Goal: Information Seeking & Learning: Learn about a topic

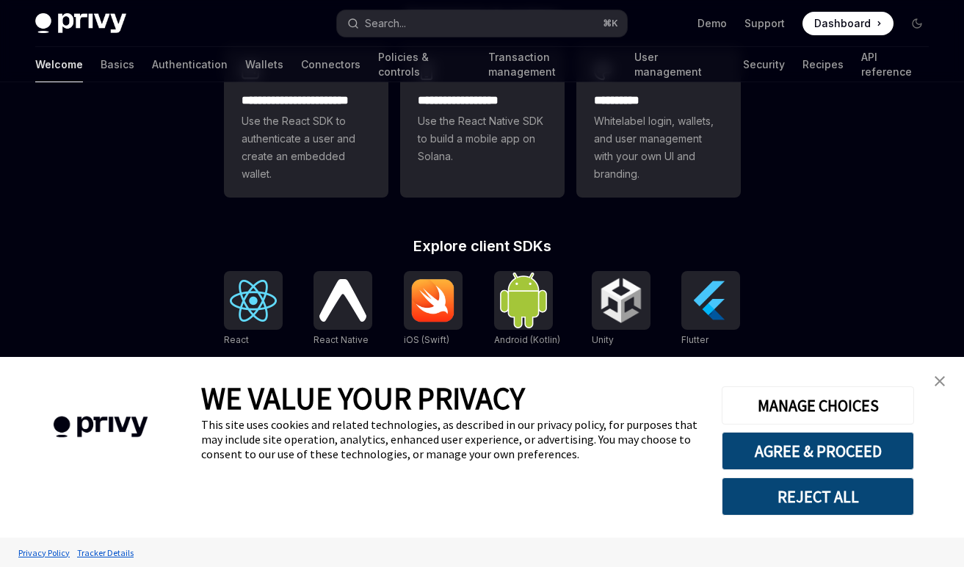
scroll to position [562, 0]
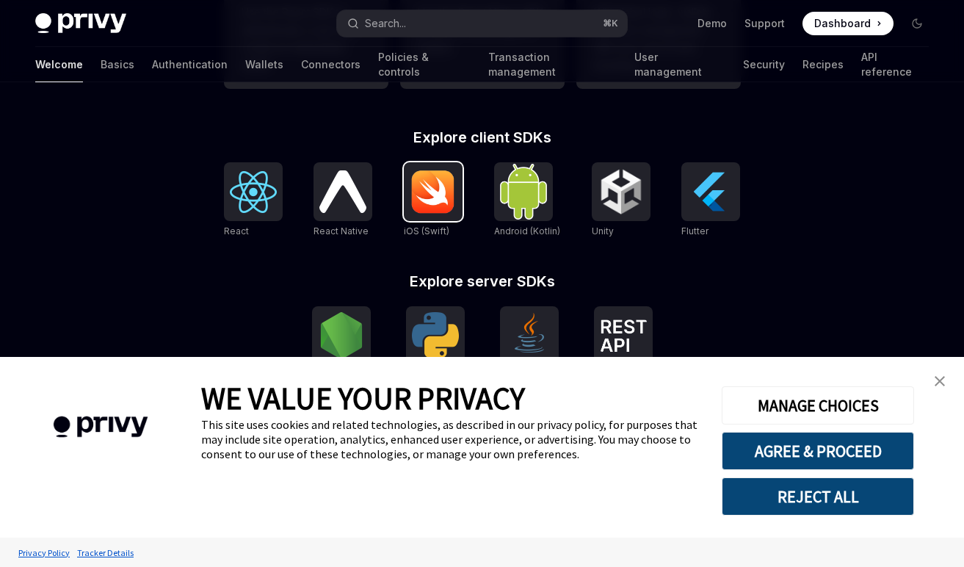
click at [438, 202] on img at bounding box center [433, 192] width 47 height 44
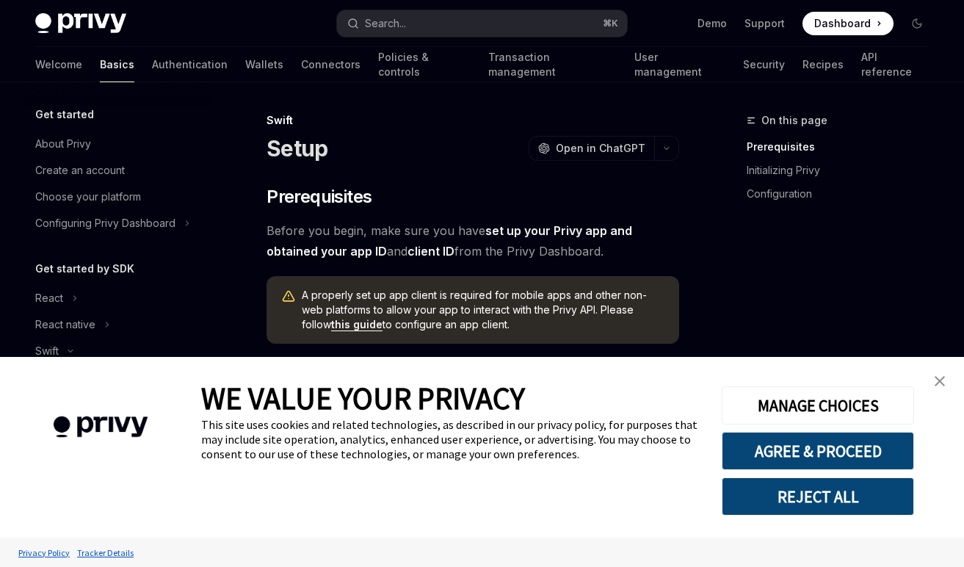
scroll to position [176, 0]
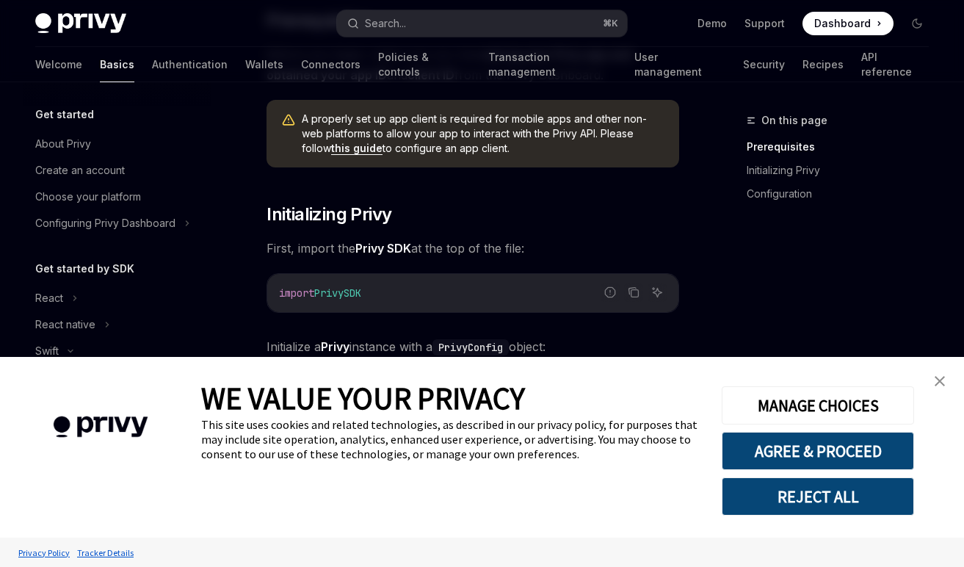
click at [941, 383] on img "close banner" at bounding box center [939, 381] width 10 height 10
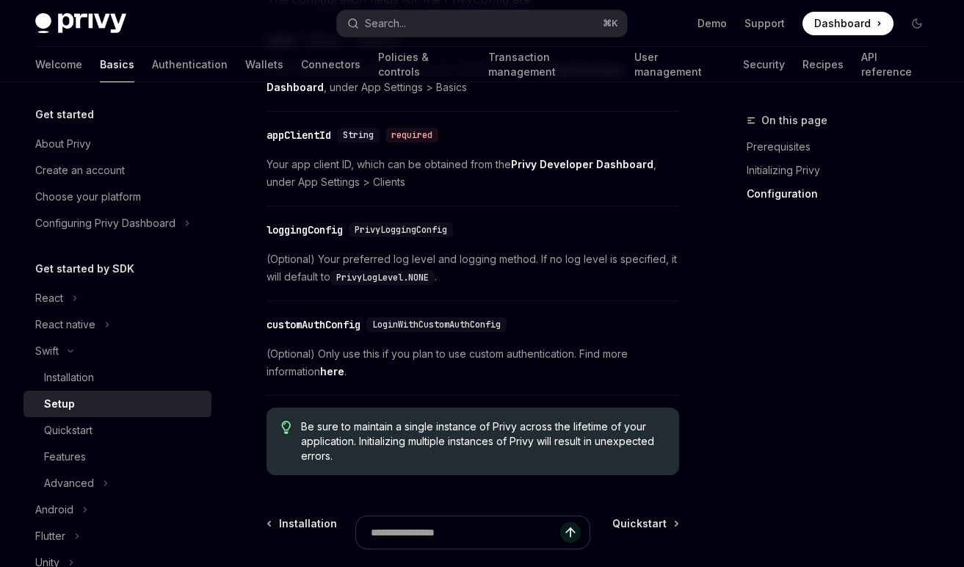
scroll to position [798, 0]
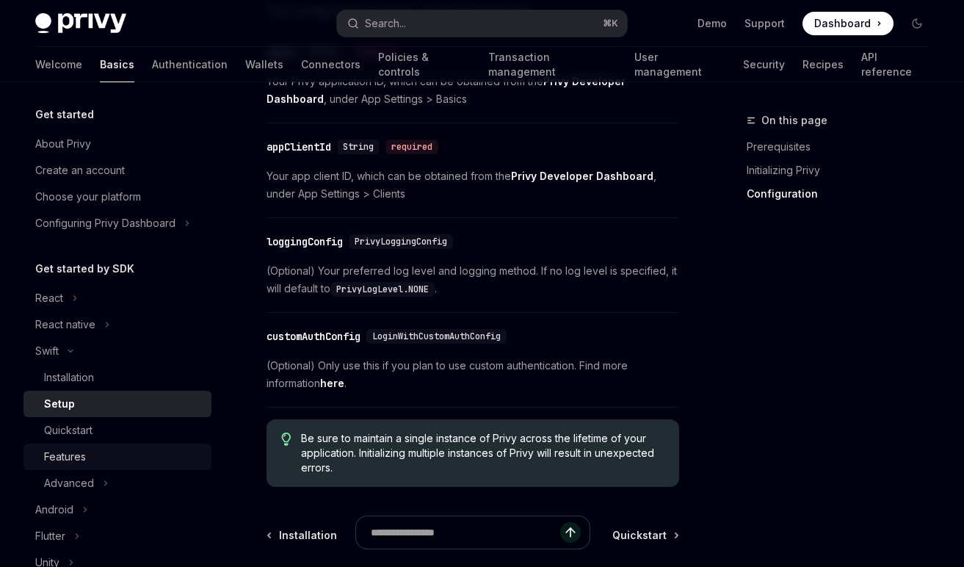
click at [128, 459] on div "Features" at bounding box center [123, 457] width 159 height 18
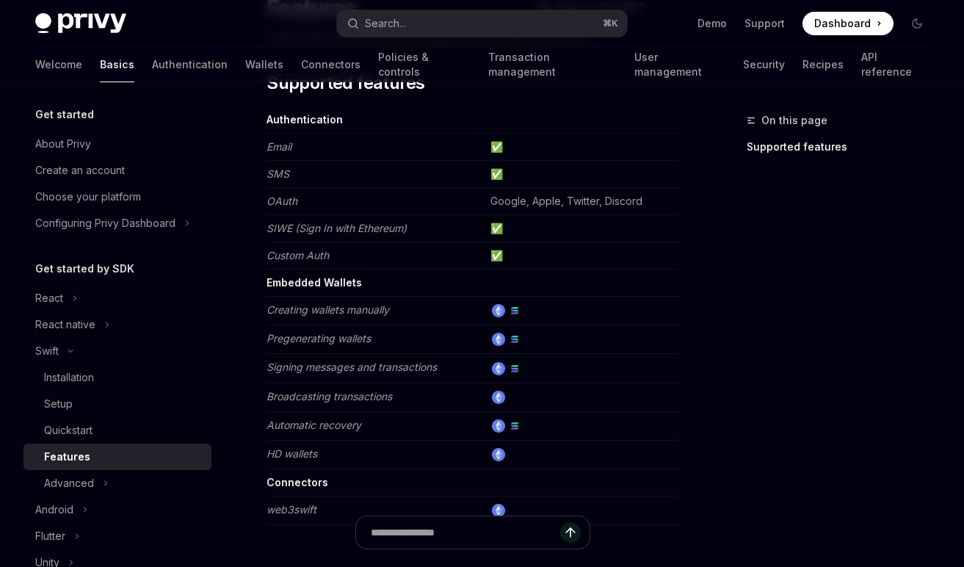
scroll to position [184, 0]
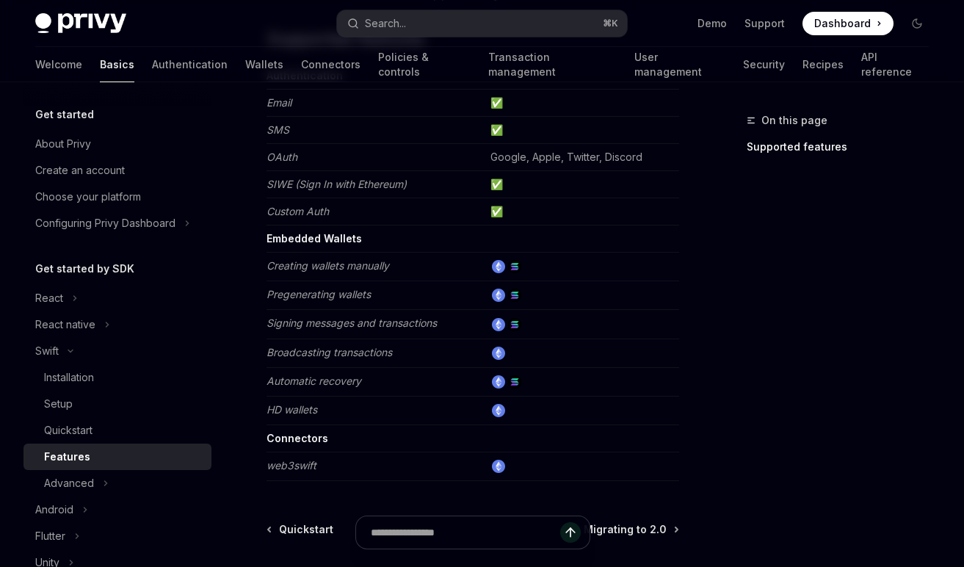
click at [775, 347] on div "On this page Supported features" at bounding box center [828, 339] width 223 height 455
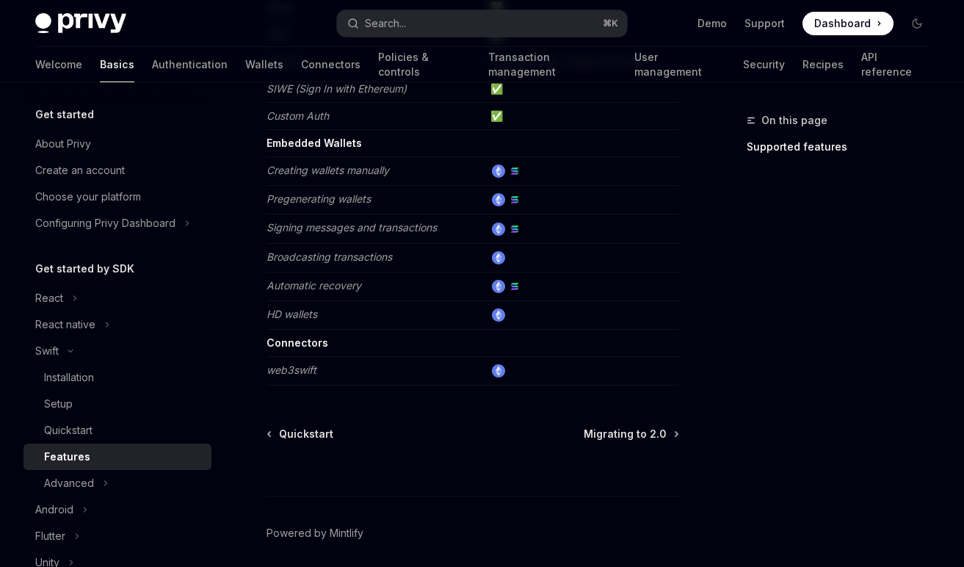
scroll to position [223, 0]
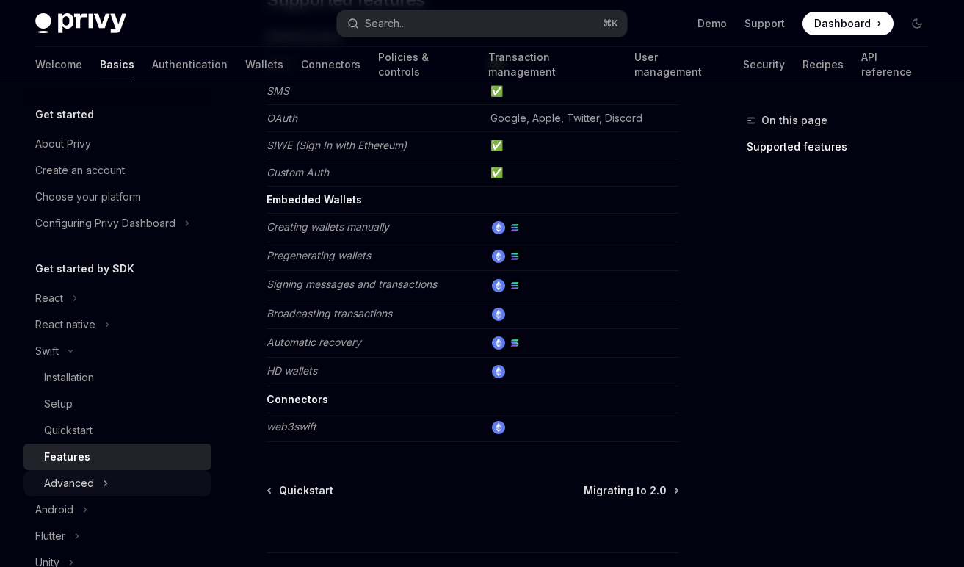
click at [156, 473] on button "Advanced" at bounding box center [117, 483] width 188 height 26
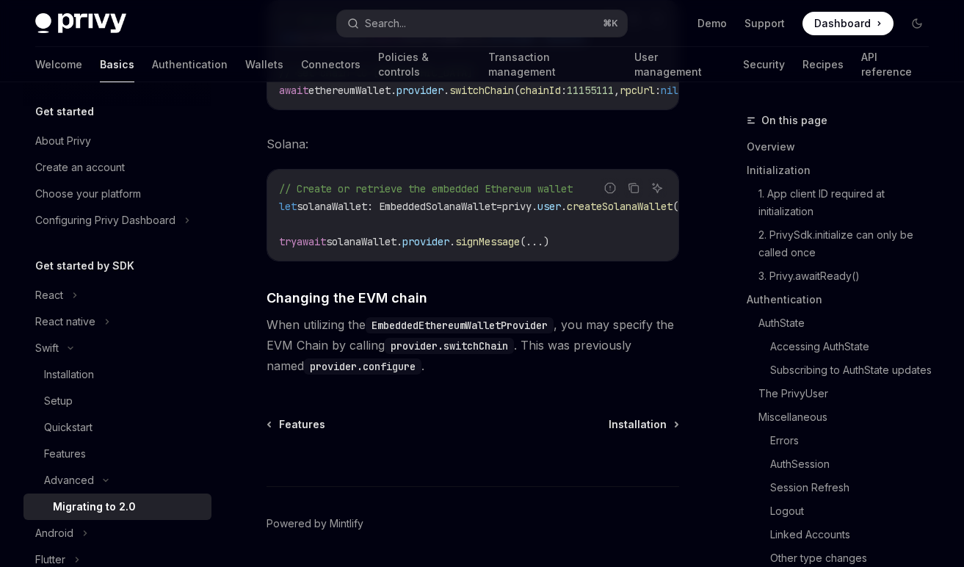
scroll to position [6252, 0]
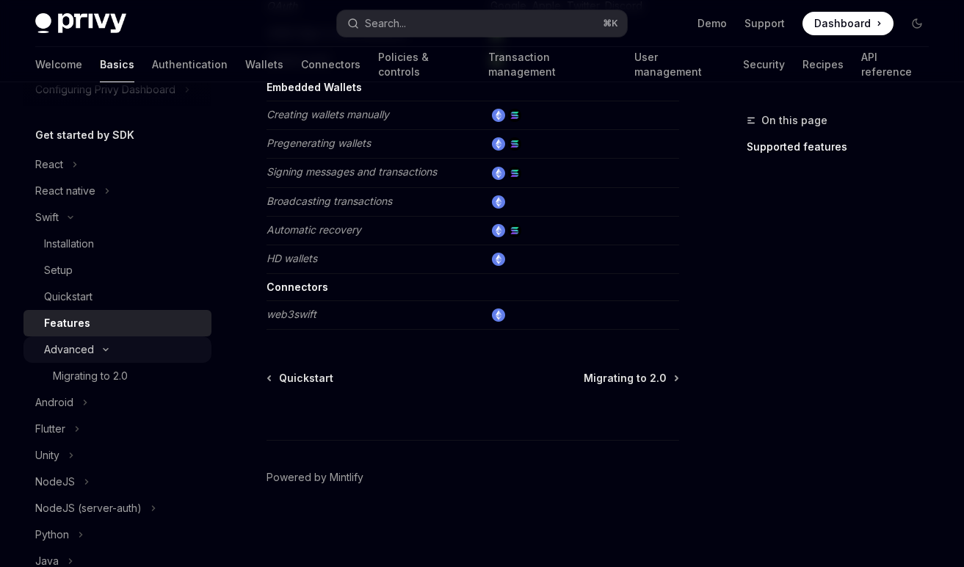
scroll to position [203, 0]
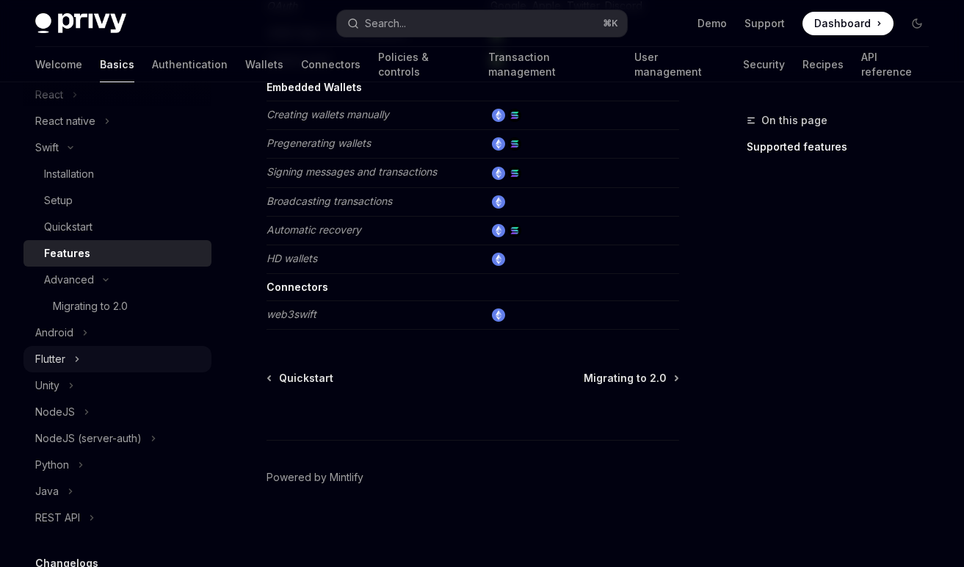
click at [101, 358] on button "Flutter" at bounding box center [117, 359] width 188 height 26
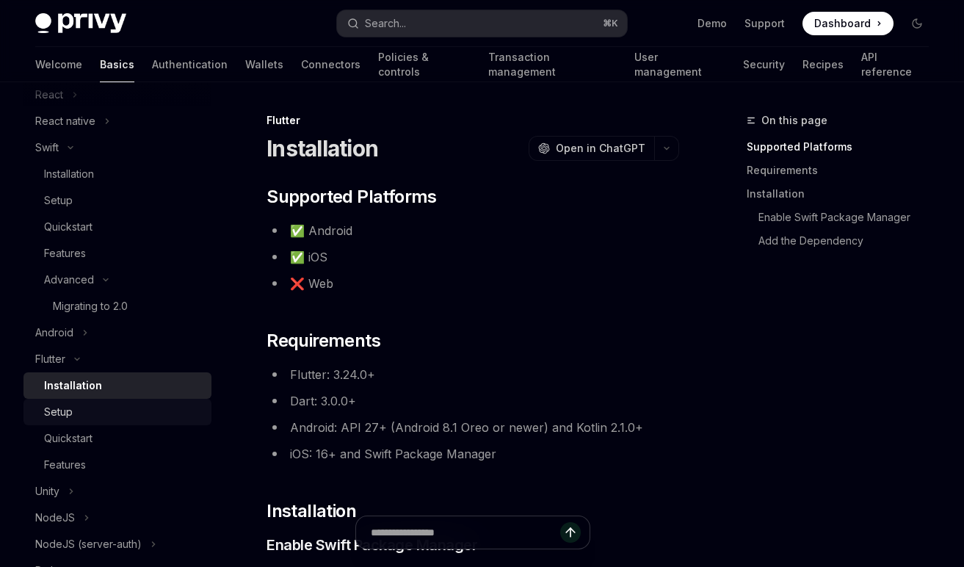
click at [116, 413] on div "Setup" at bounding box center [123, 412] width 159 height 18
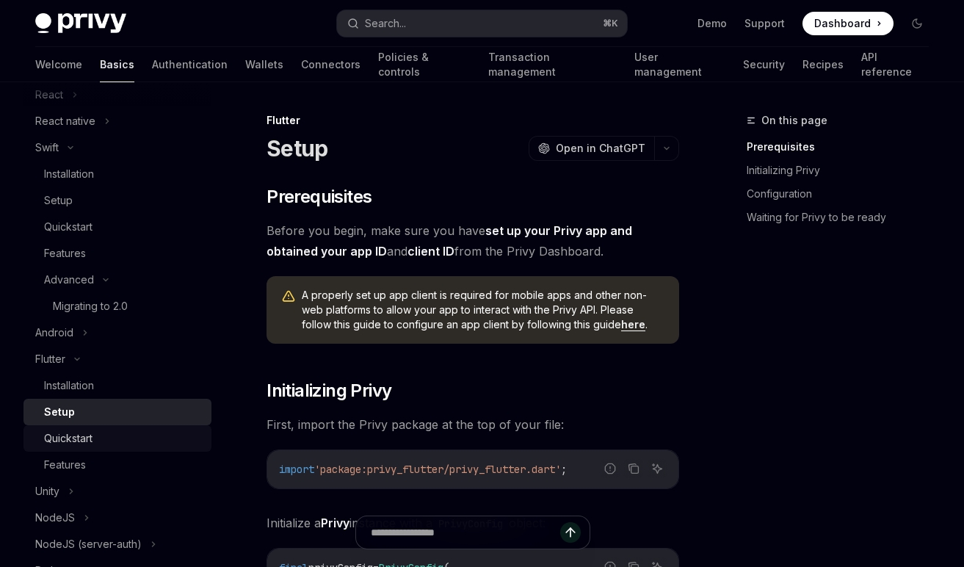
click at [116, 434] on div "Quickstart" at bounding box center [123, 438] width 159 height 18
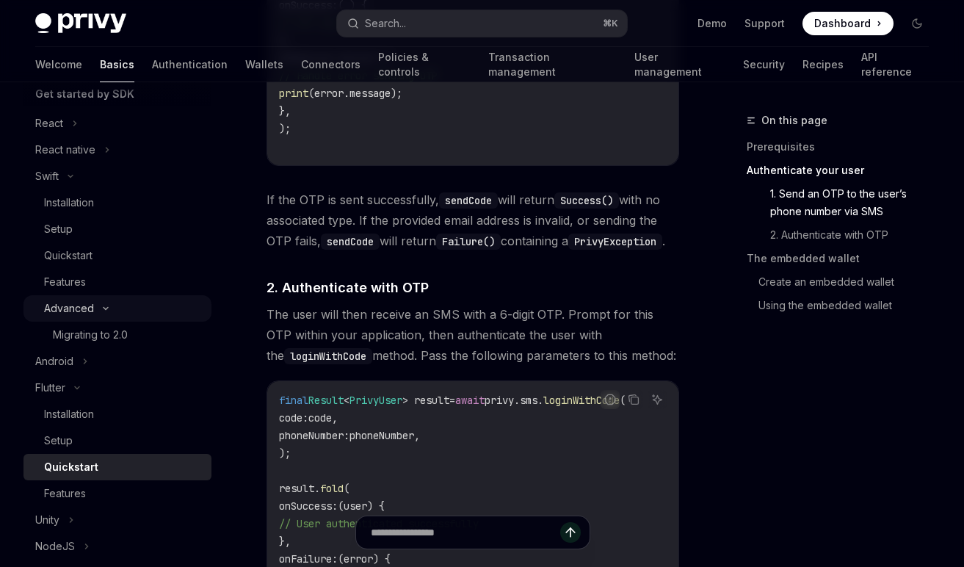
scroll to position [178, 0]
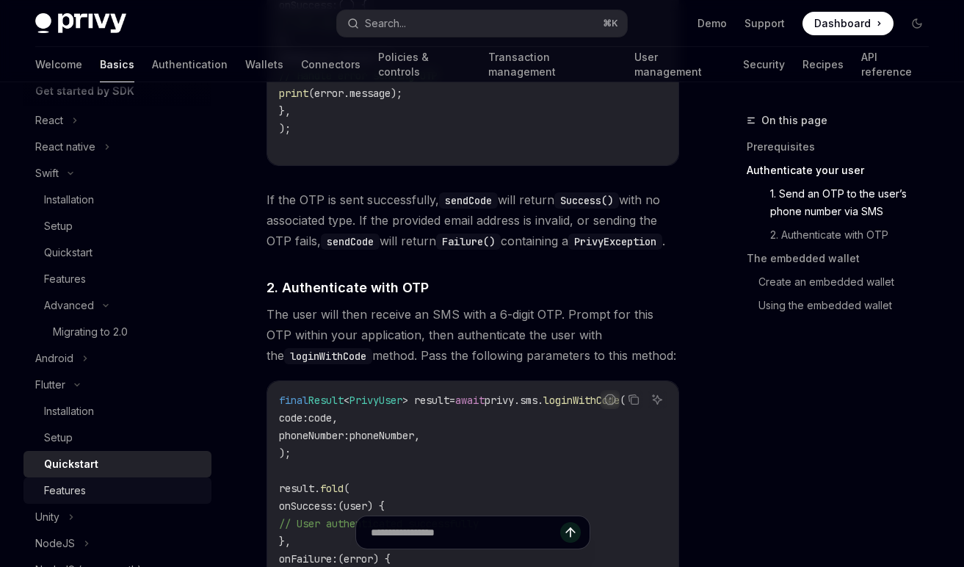
click at [112, 489] on div "Features" at bounding box center [123, 491] width 159 height 18
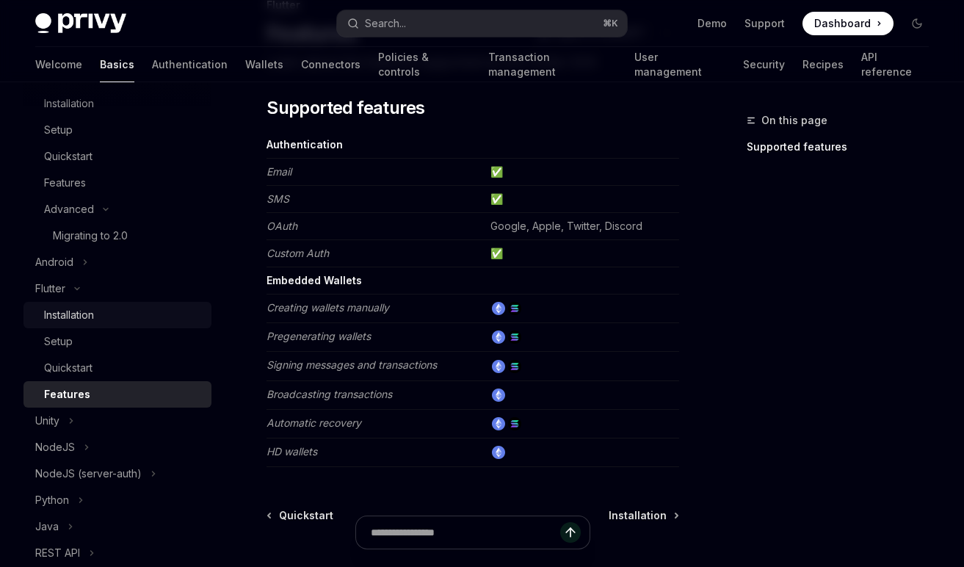
scroll to position [112, 0]
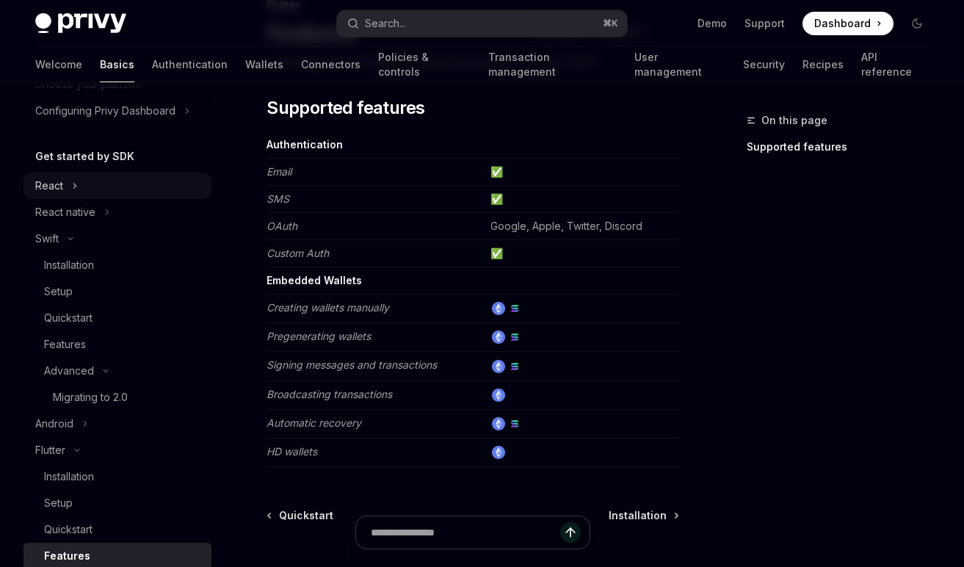
click at [102, 184] on button "React" at bounding box center [117, 186] width 188 height 26
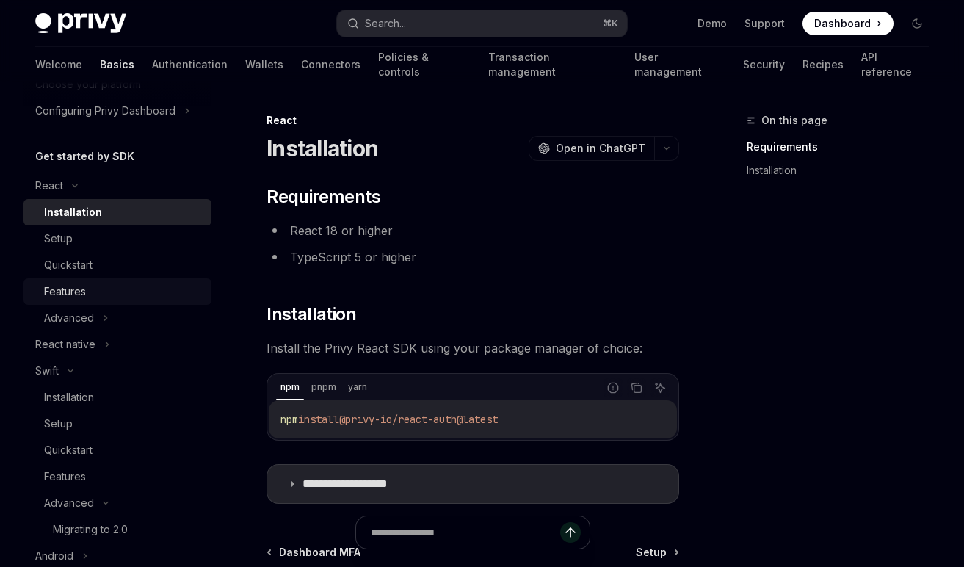
click at [92, 285] on div "Features" at bounding box center [123, 292] width 159 height 18
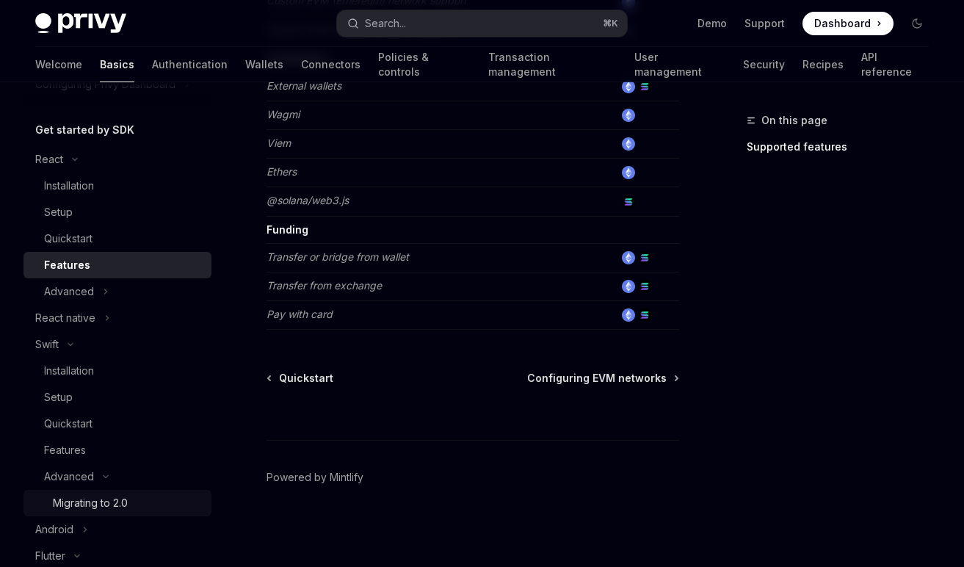
scroll to position [214, 0]
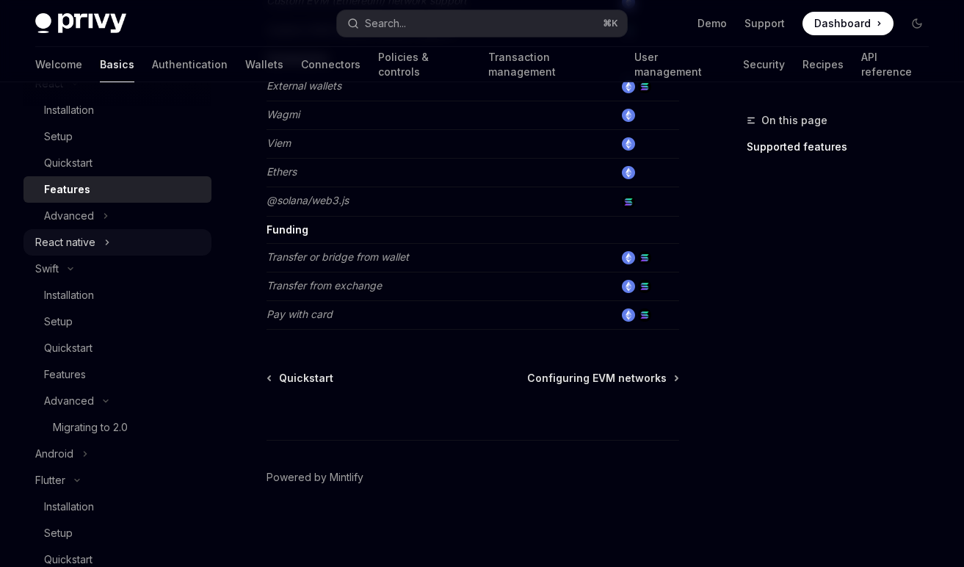
click at [98, 247] on button "React native" at bounding box center [117, 242] width 188 height 26
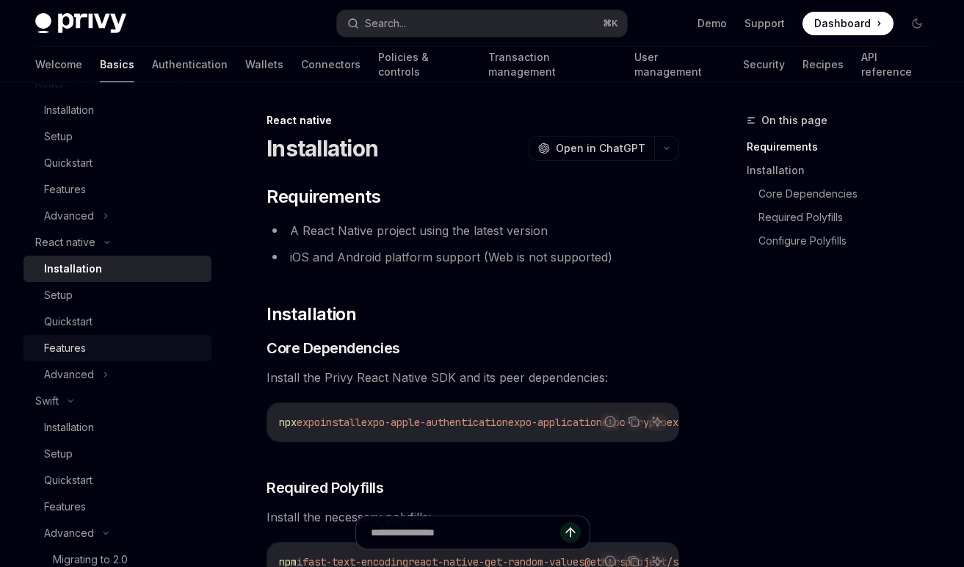
click at [112, 351] on div "Features" at bounding box center [123, 348] width 159 height 18
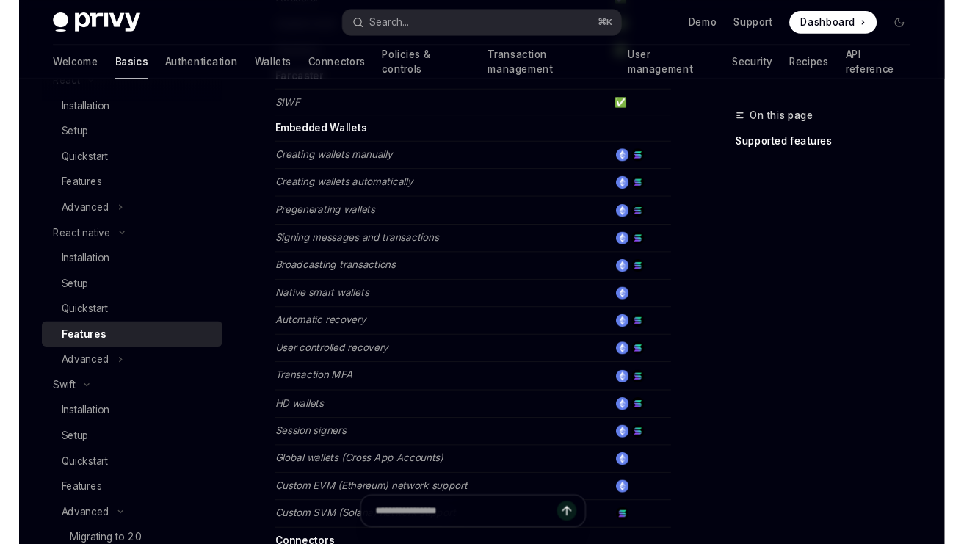
scroll to position [472, 0]
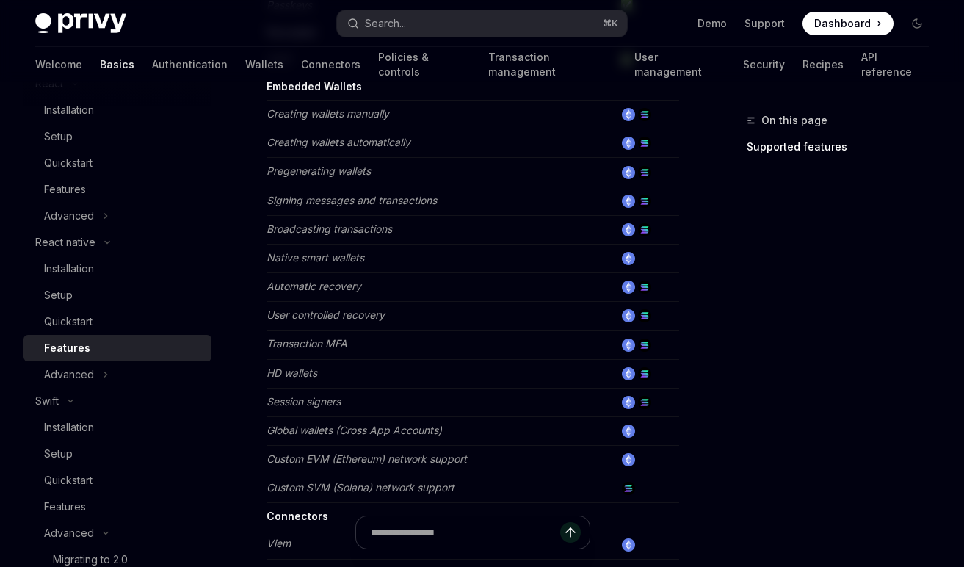
click at [415, 366] on td "HD wallets" at bounding box center [440, 373] width 348 height 29
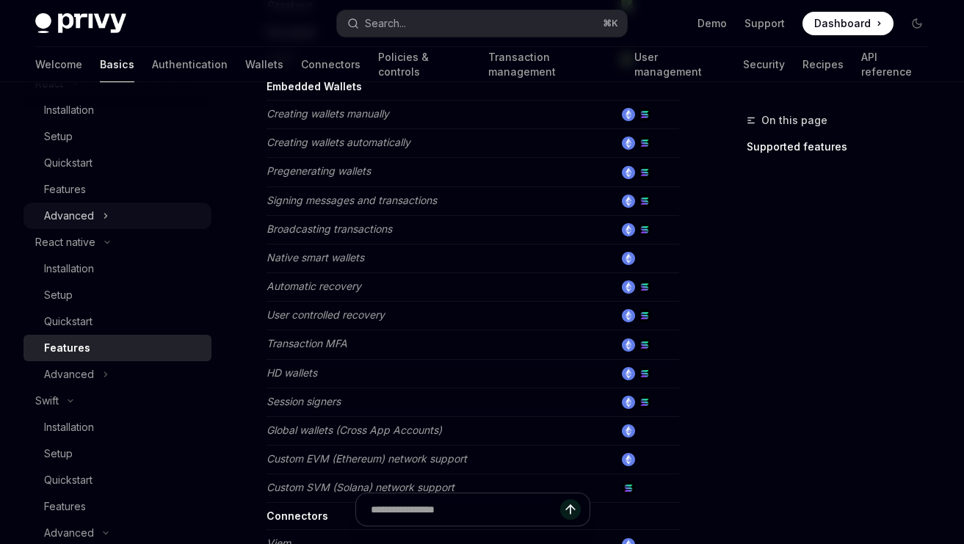
click at [103, 217] on icon at bounding box center [106, 216] width 6 height 18
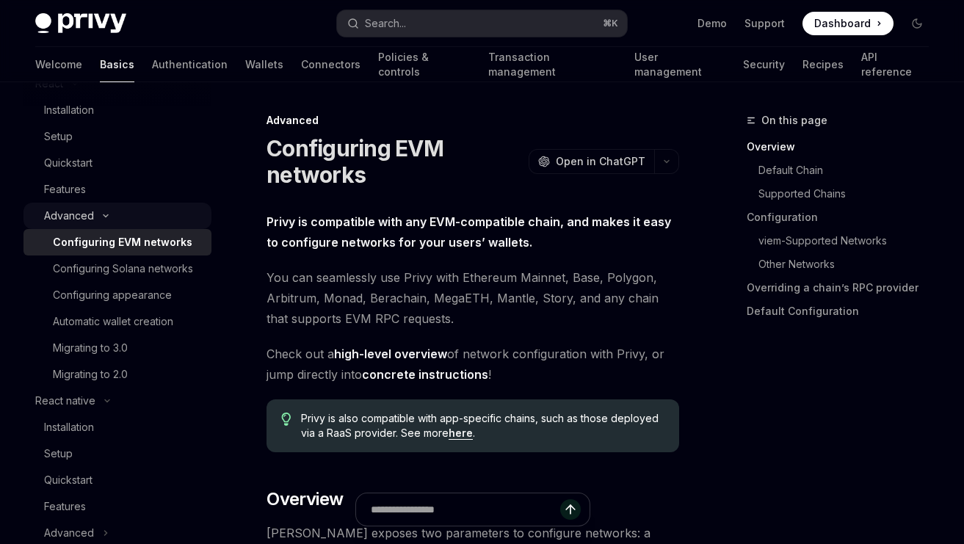
click at [102, 216] on icon at bounding box center [106, 216] width 18 height 6
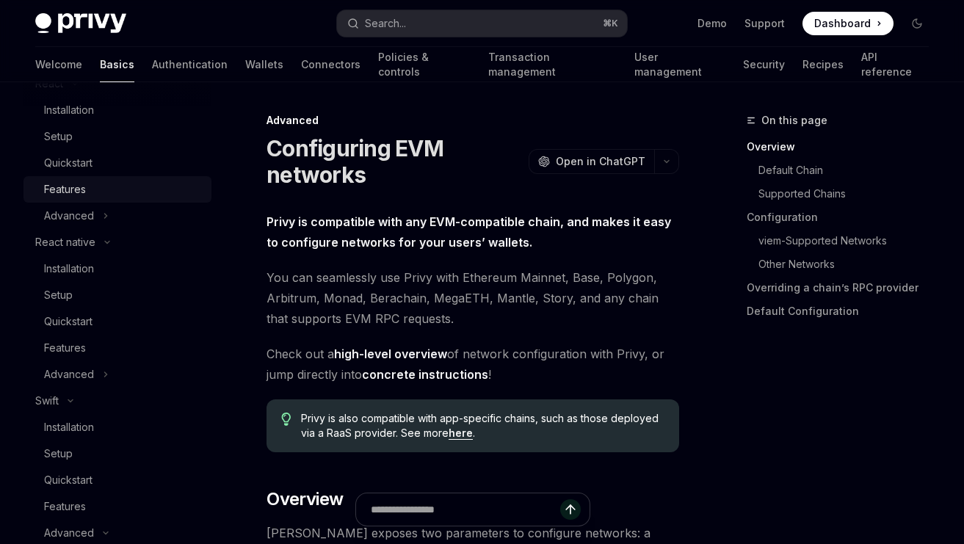
click at [92, 185] on div "Features" at bounding box center [123, 190] width 159 height 18
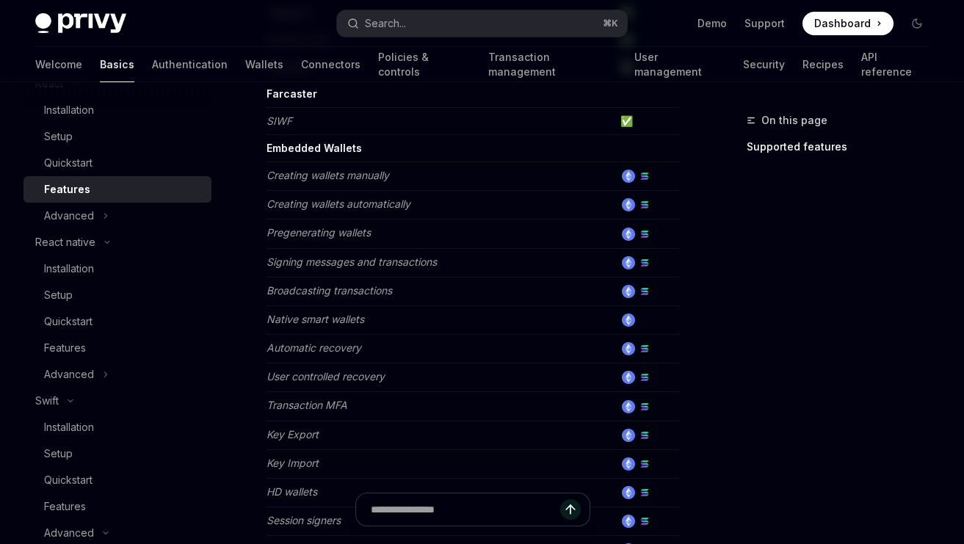
scroll to position [454, 0]
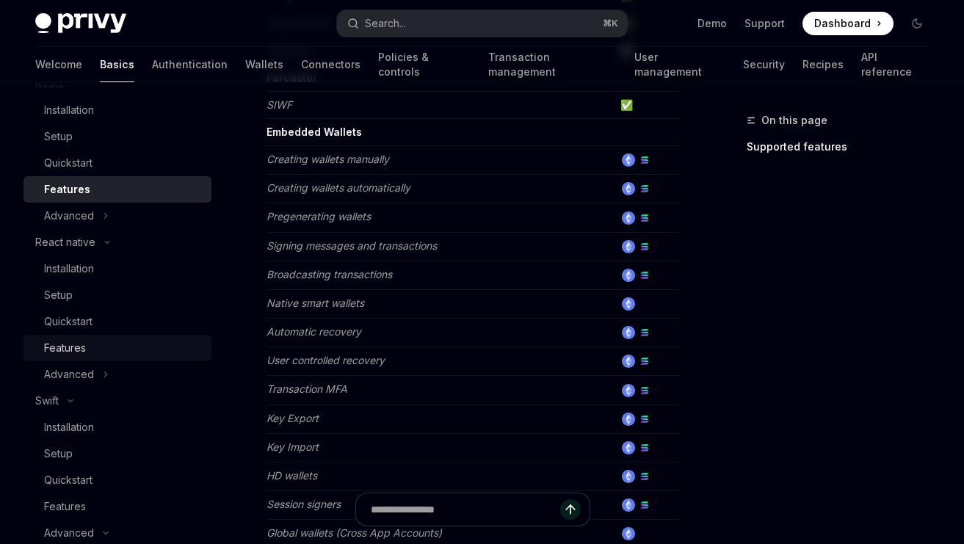
click at [108, 346] on div "Features" at bounding box center [123, 348] width 159 height 18
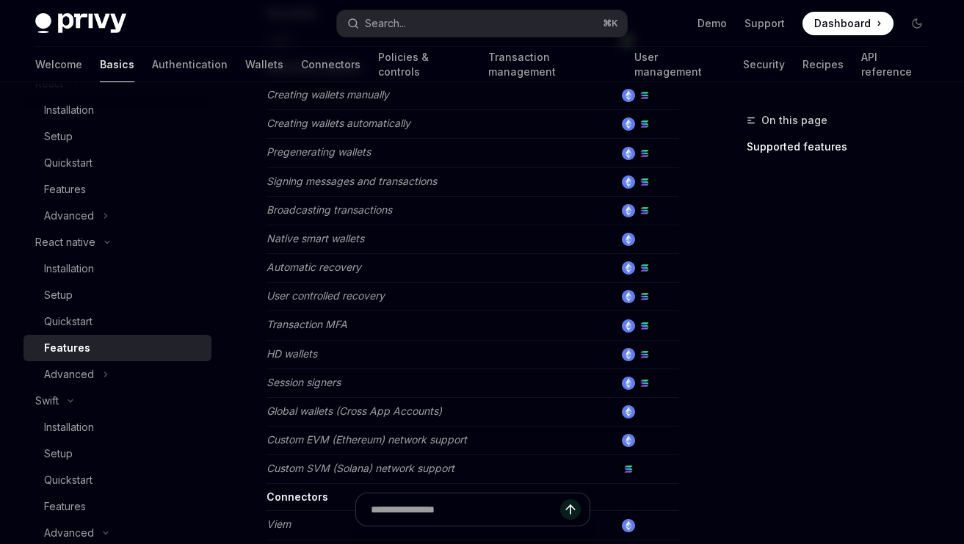
scroll to position [494, 0]
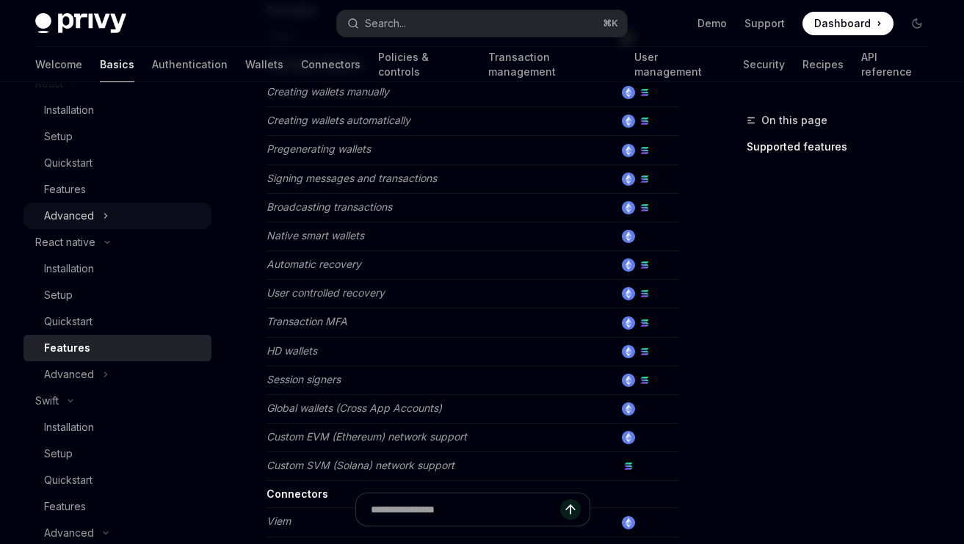
click at [93, 213] on button "Advanced" at bounding box center [117, 216] width 188 height 26
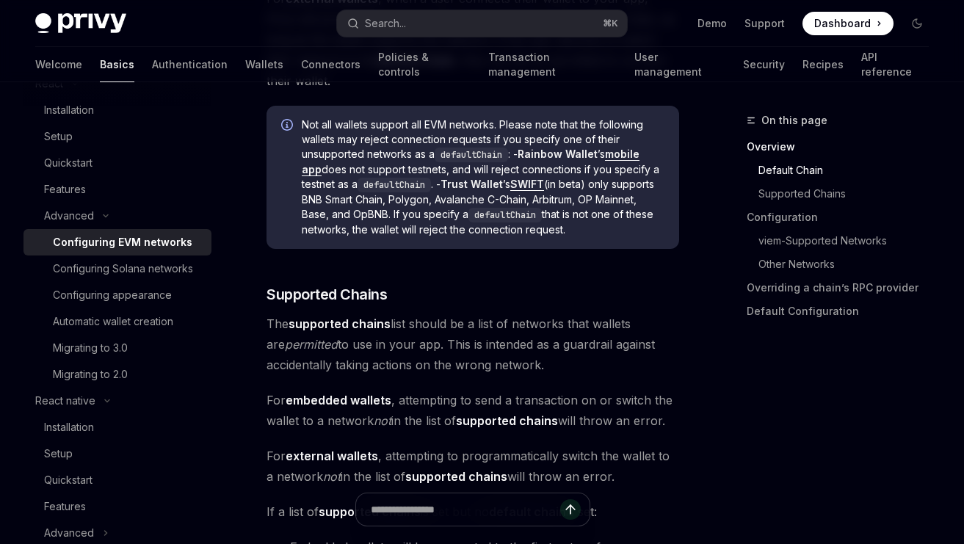
scroll to position [606, 0]
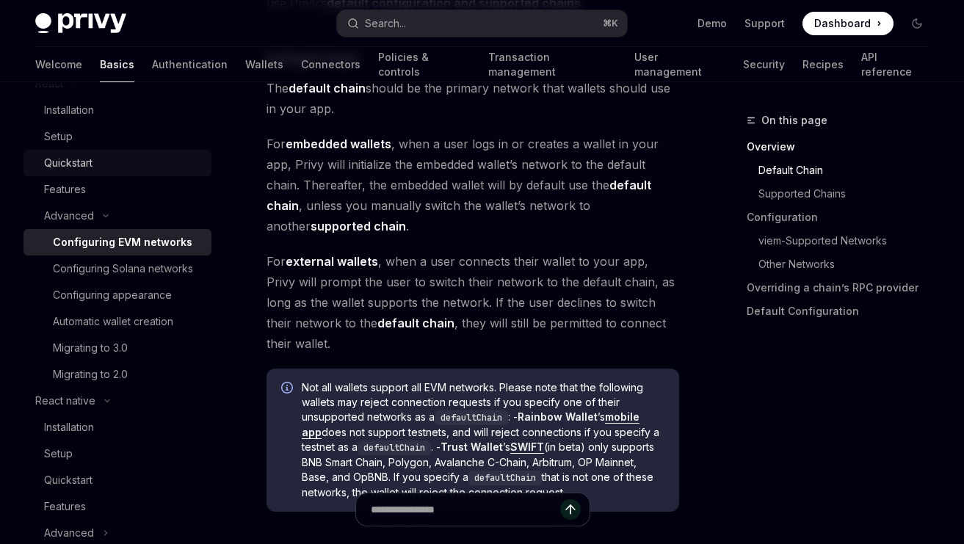
click at [104, 165] on div "Quickstart" at bounding box center [123, 163] width 159 height 18
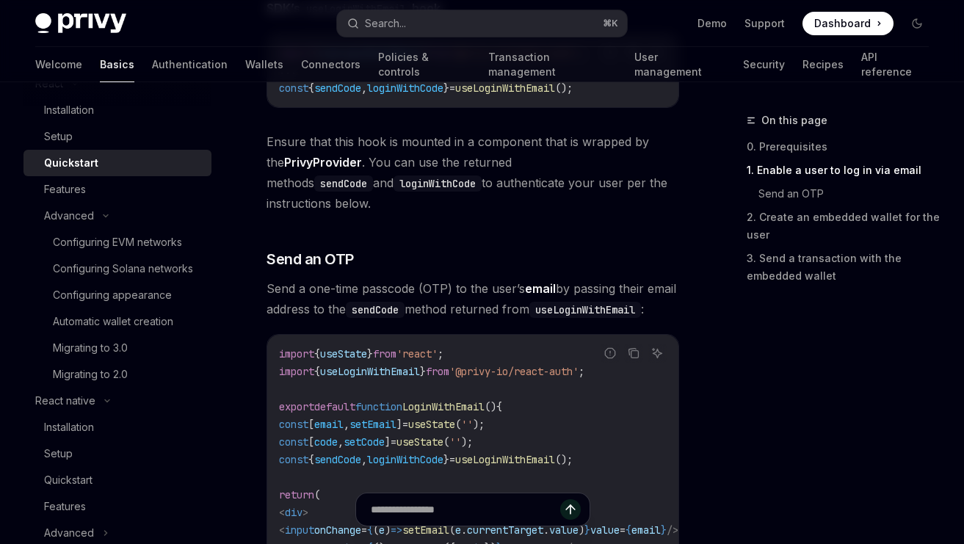
scroll to position [627, 0]
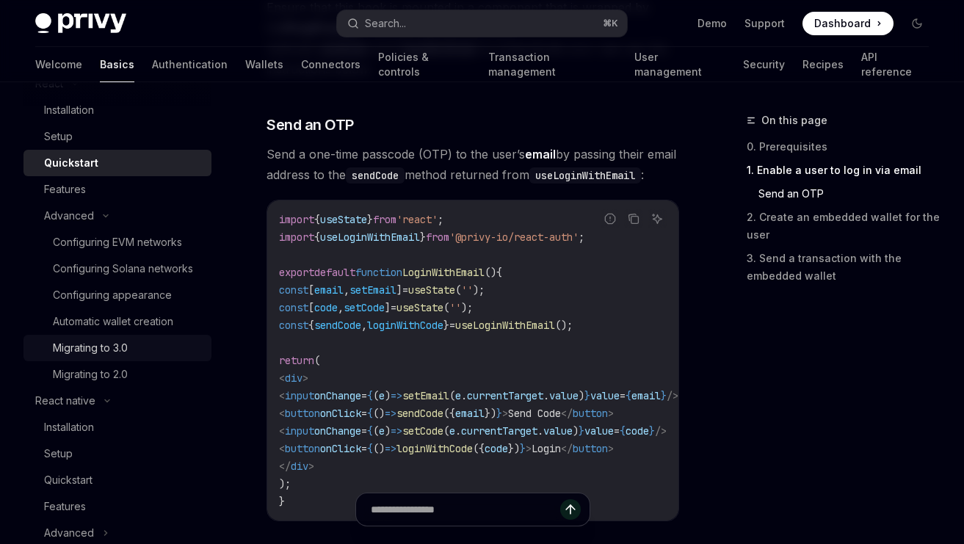
click at [131, 357] on div "Migrating to 3.0" at bounding box center [128, 348] width 150 height 18
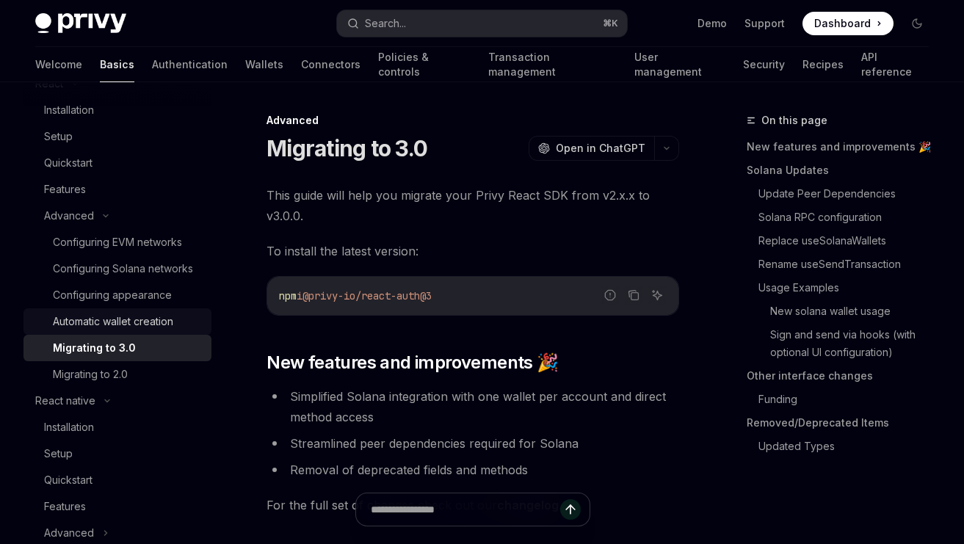
click at [131, 330] on div "Automatic wallet creation" at bounding box center [113, 322] width 120 height 18
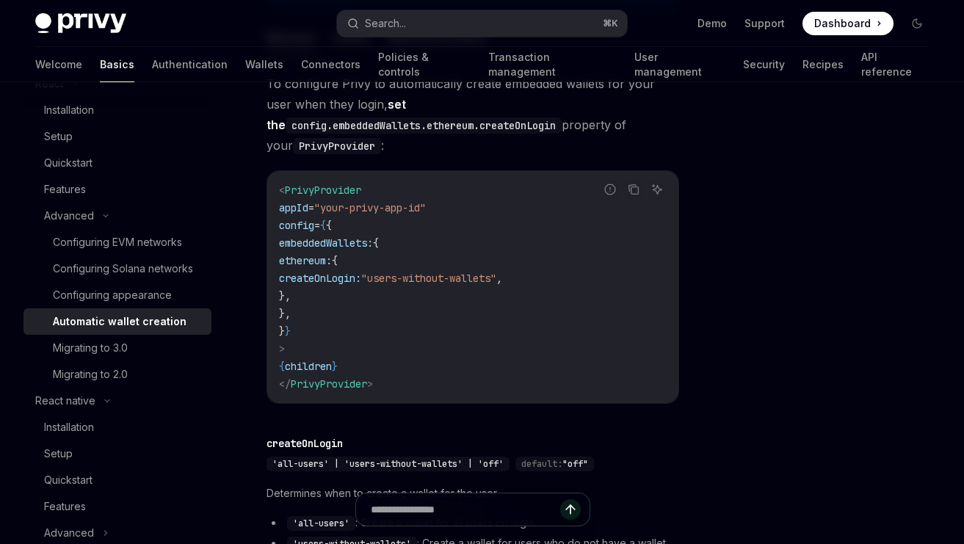
scroll to position [432, 0]
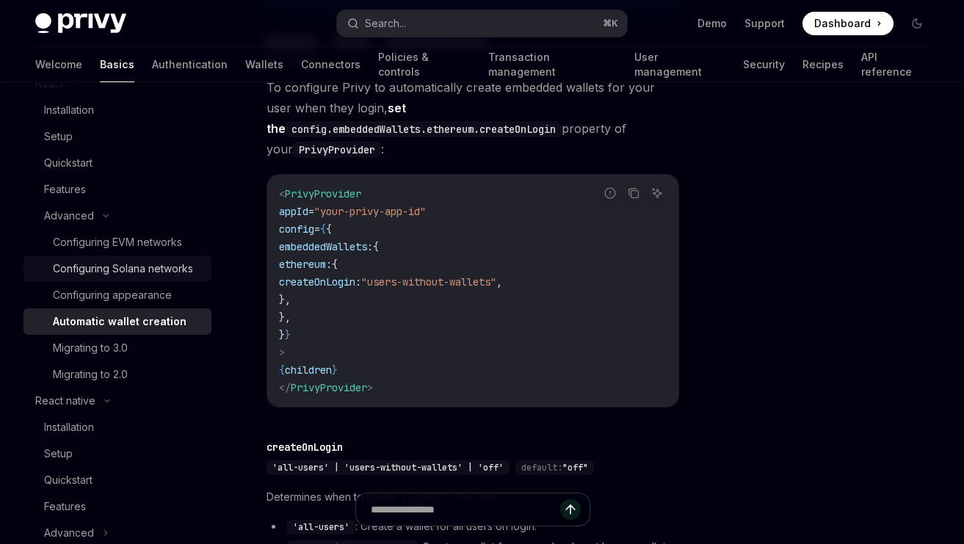
click at [119, 268] on div "Configuring Solana networks" at bounding box center [123, 269] width 140 height 18
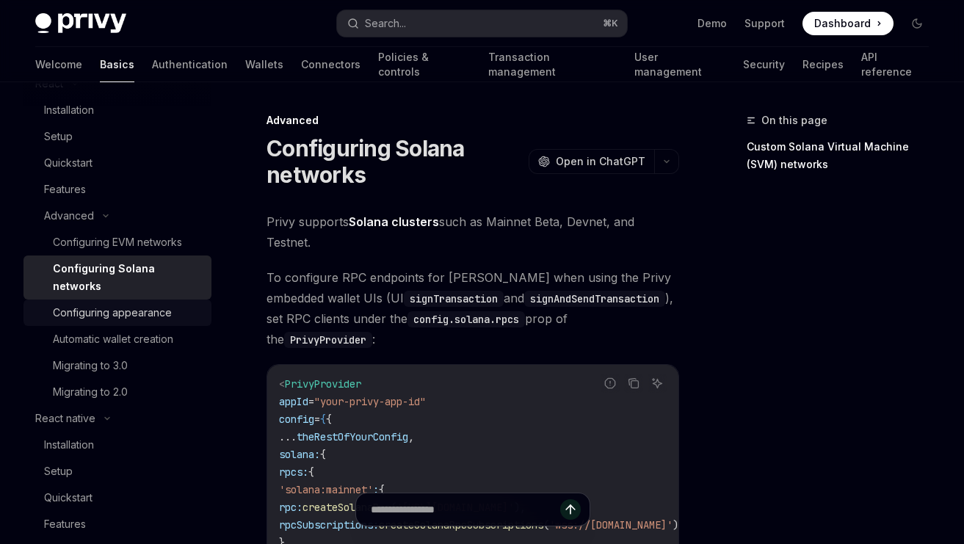
click at [133, 322] on link "Configuring appearance" at bounding box center [117, 313] width 188 height 26
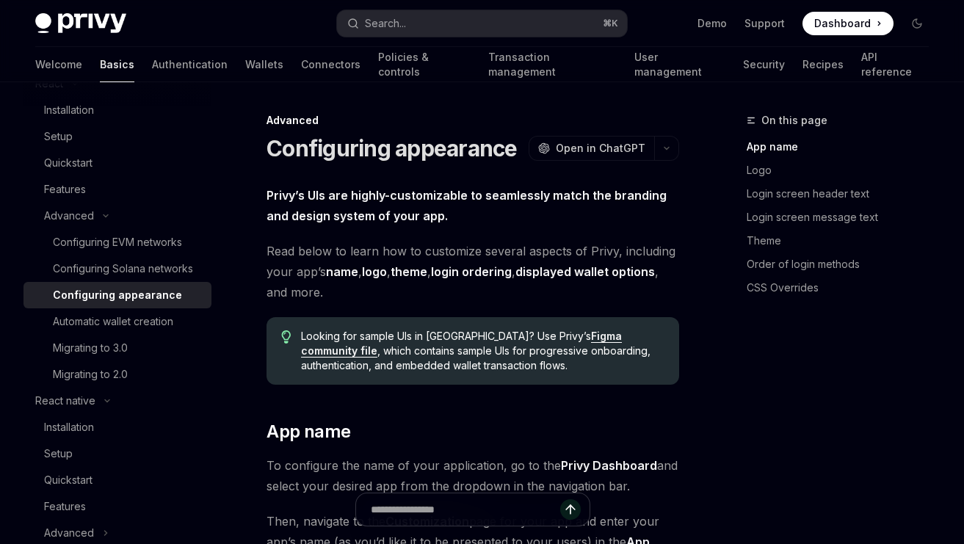
click at [131, 304] on div "Configuring appearance" at bounding box center [117, 295] width 129 height 18
click at [97, 188] on div "Features" at bounding box center [123, 190] width 159 height 18
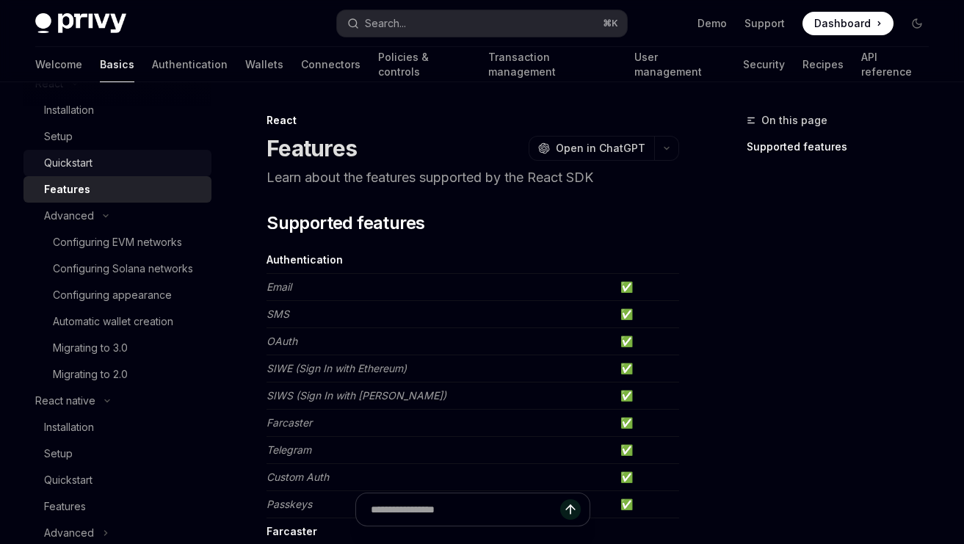
click at [98, 163] on div "Quickstart" at bounding box center [123, 163] width 159 height 18
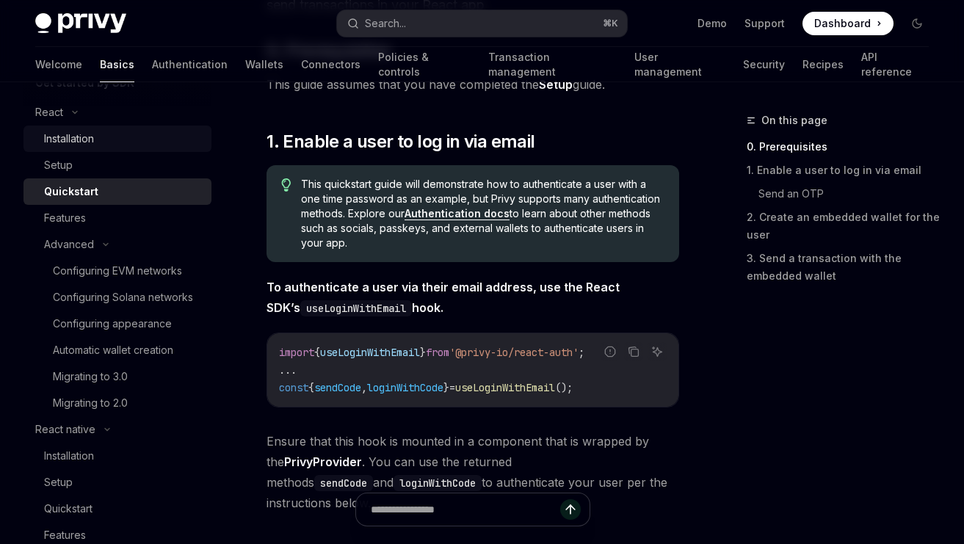
scroll to position [109, 0]
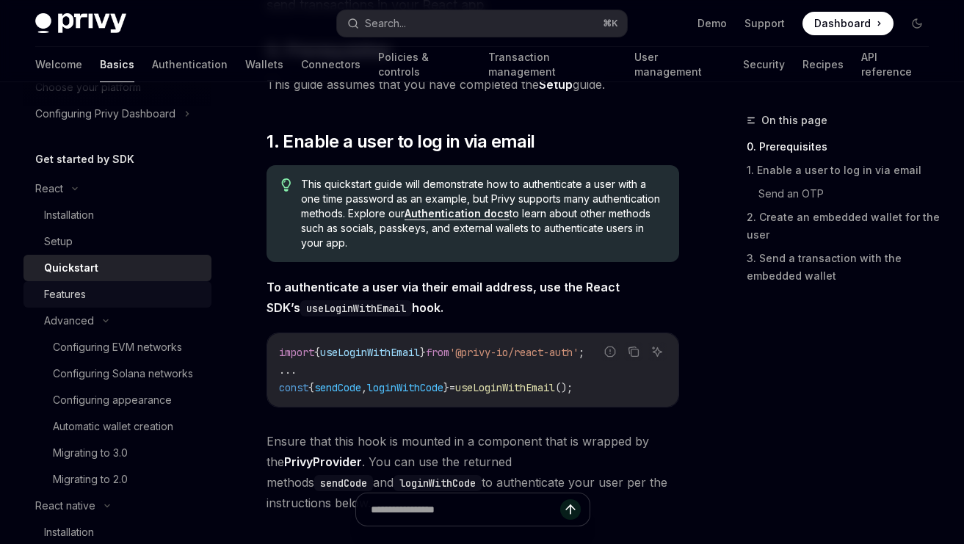
click at [116, 292] on div "Features" at bounding box center [123, 295] width 159 height 18
type textarea "*"
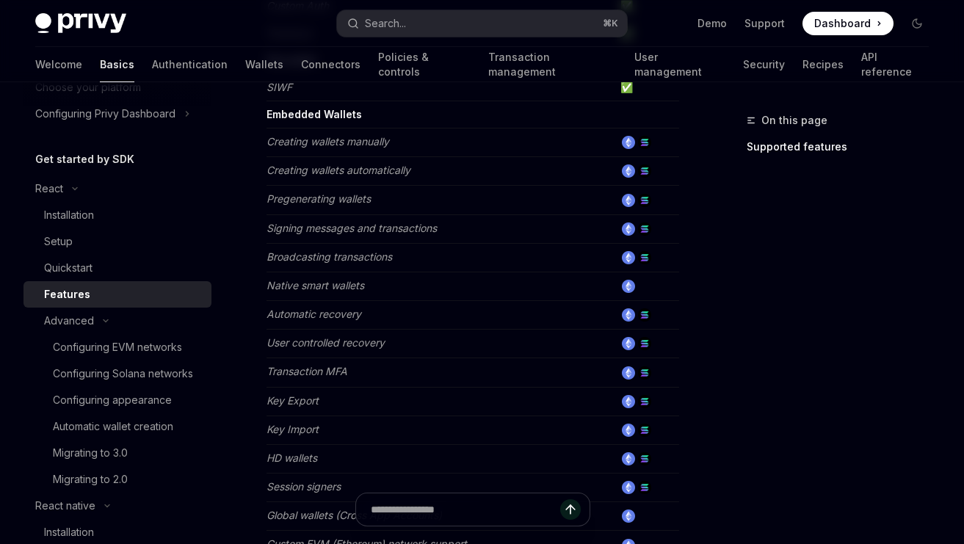
scroll to position [487, 0]
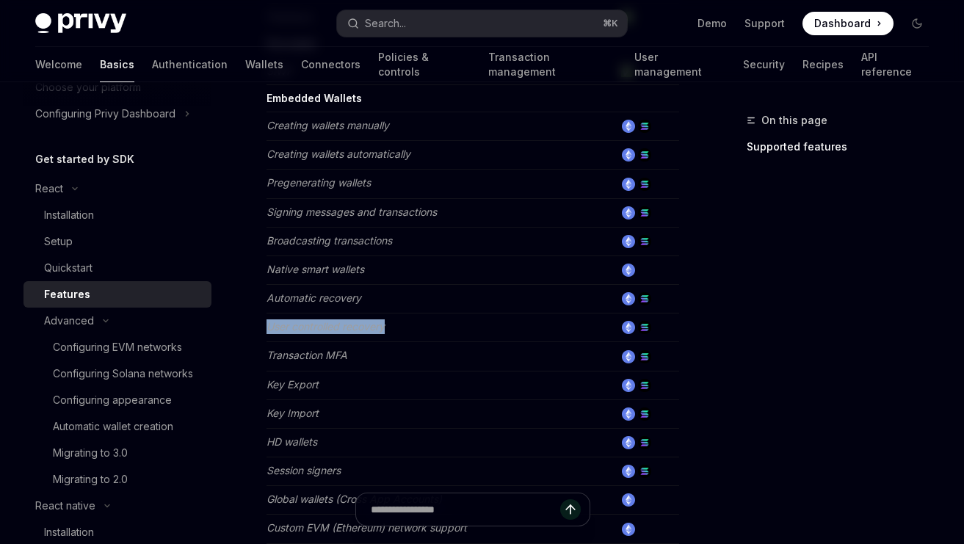
drag, startPoint x: 395, startPoint y: 329, endPoint x: 267, endPoint y: 325, distance: 127.8
click at [267, 325] on td "User controlled recovery" at bounding box center [440, 327] width 348 height 29
copy em "User controlled recovery"
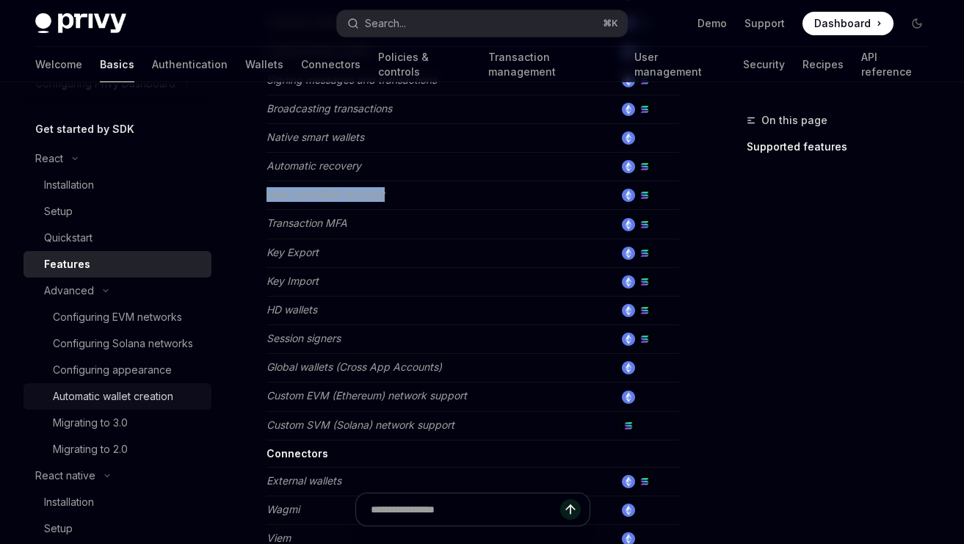
scroll to position [174, 0]
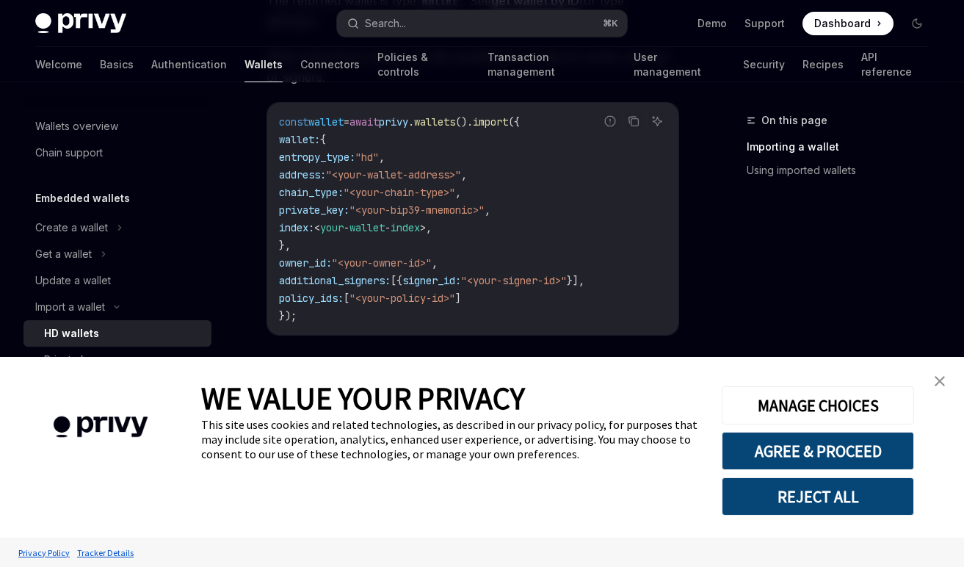
scroll to position [1309, 0]
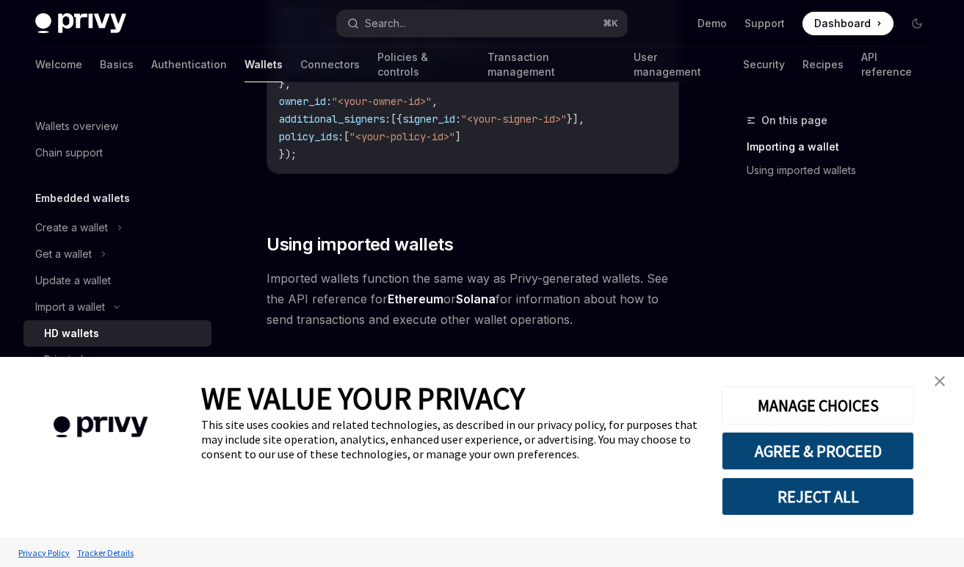
click at [939, 374] on link "close banner" at bounding box center [939, 380] width 29 height 29
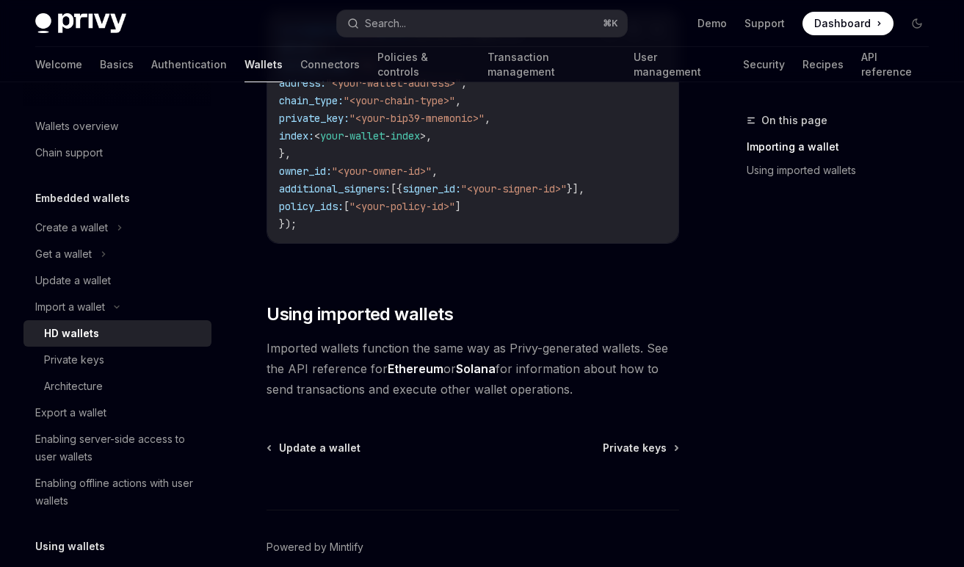
scroll to position [1167, 0]
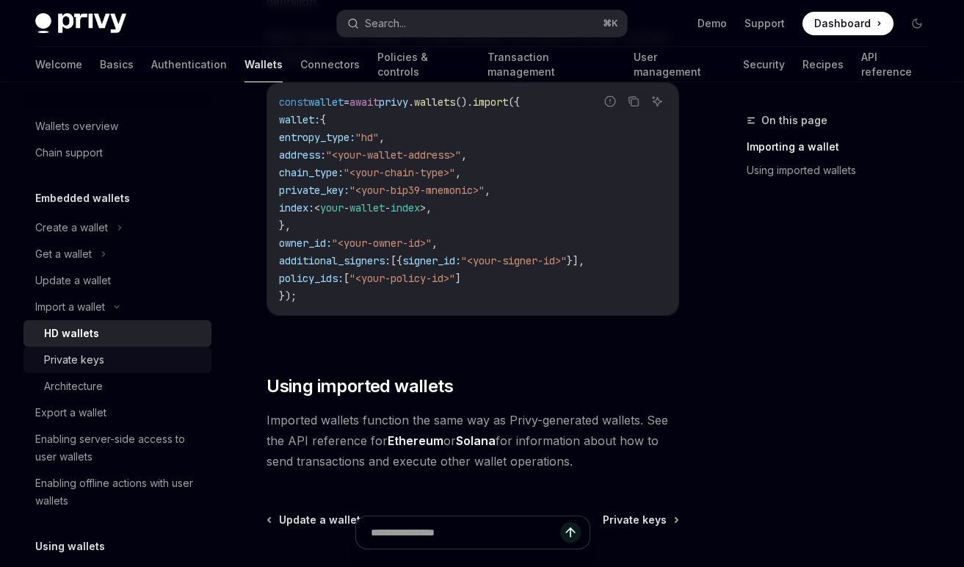
click at [121, 353] on div "Private keys" at bounding box center [123, 360] width 159 height 18
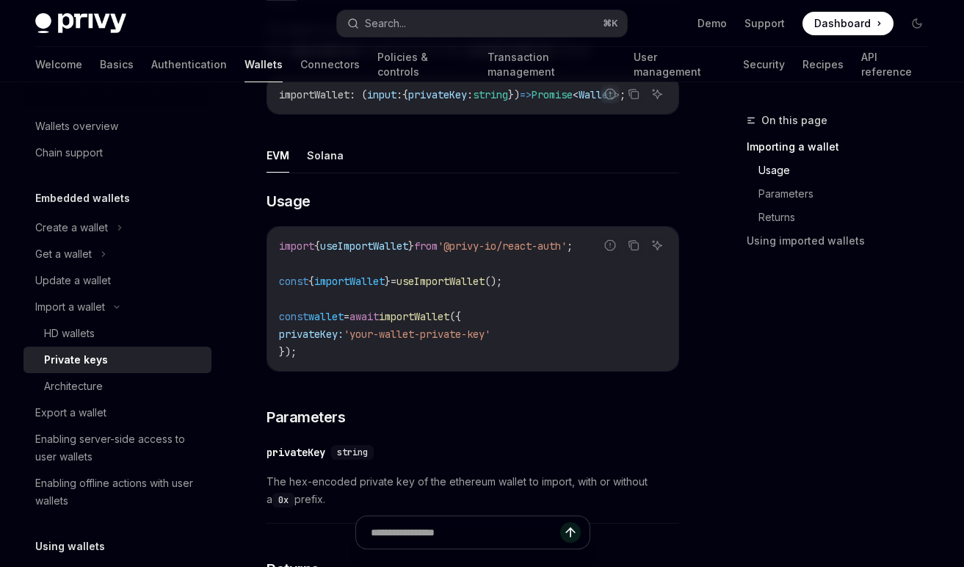
scroll to position [540, 0]
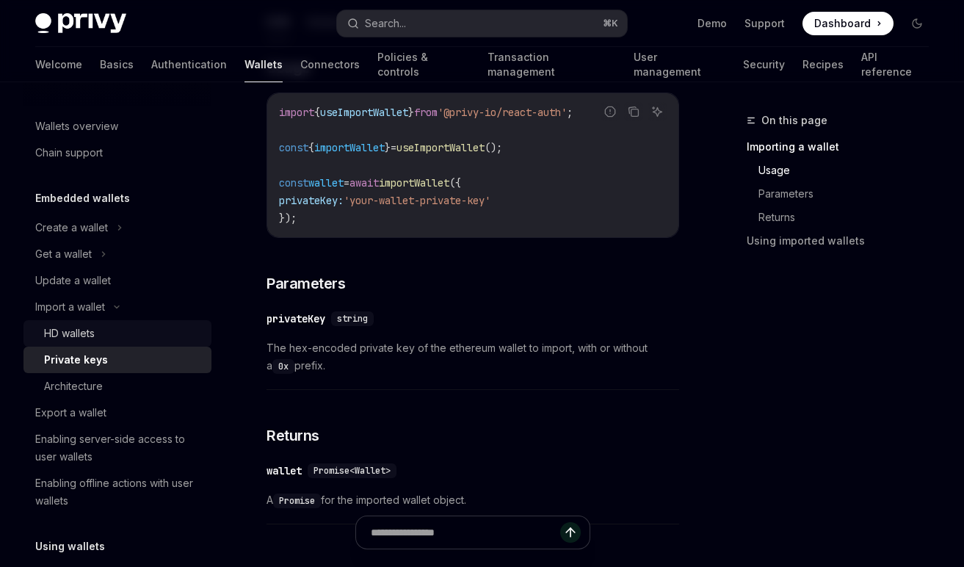
click at [141, 341] on div "HD wallets" at bounding box center [123, 333] width 159 height 18
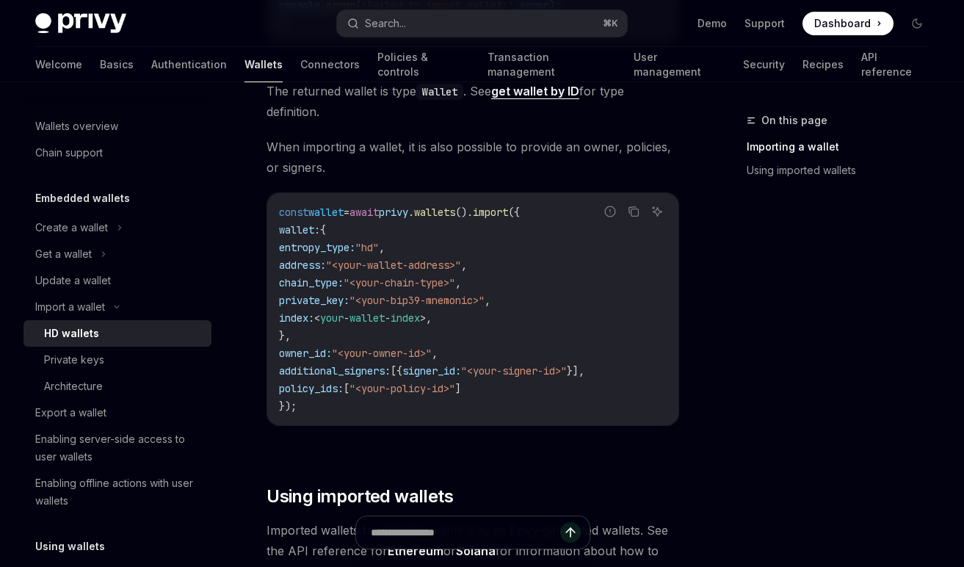
scroll to position [1175, 0]
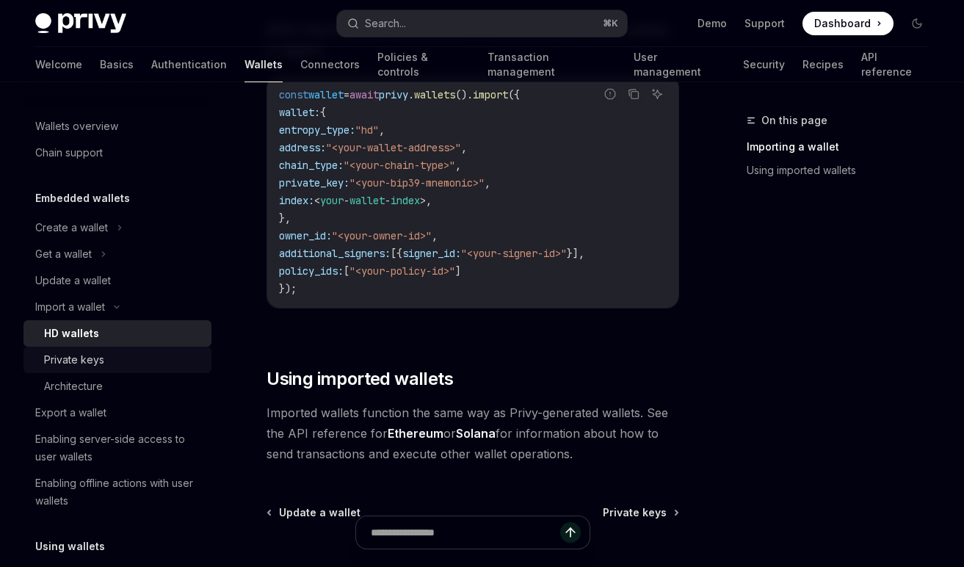
click at [156, 362] on div "Private keys" at bounding box center [123, 360] width 159 height 18
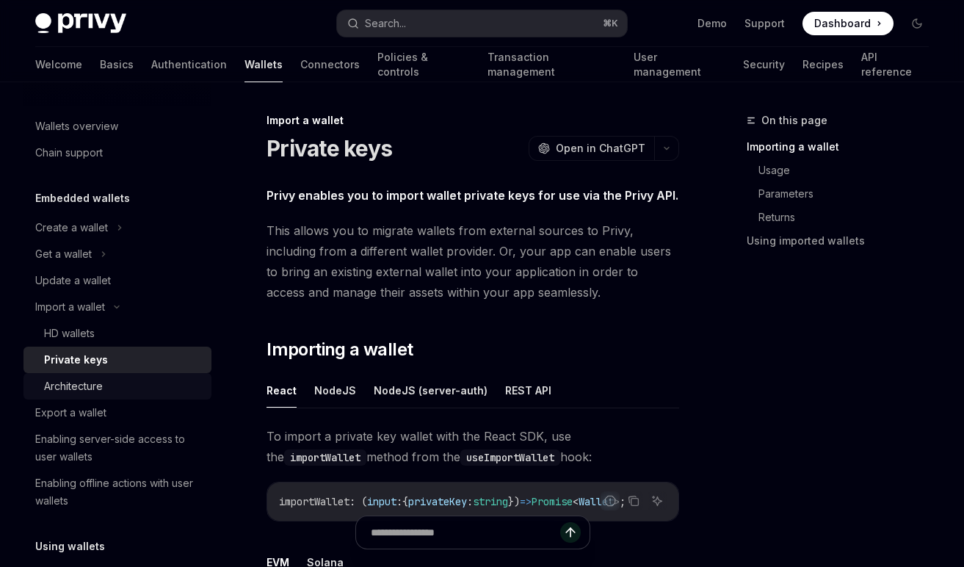
click at [146, 392] on div "Architecture" at bounding box center [123, 386] width 159 height 18
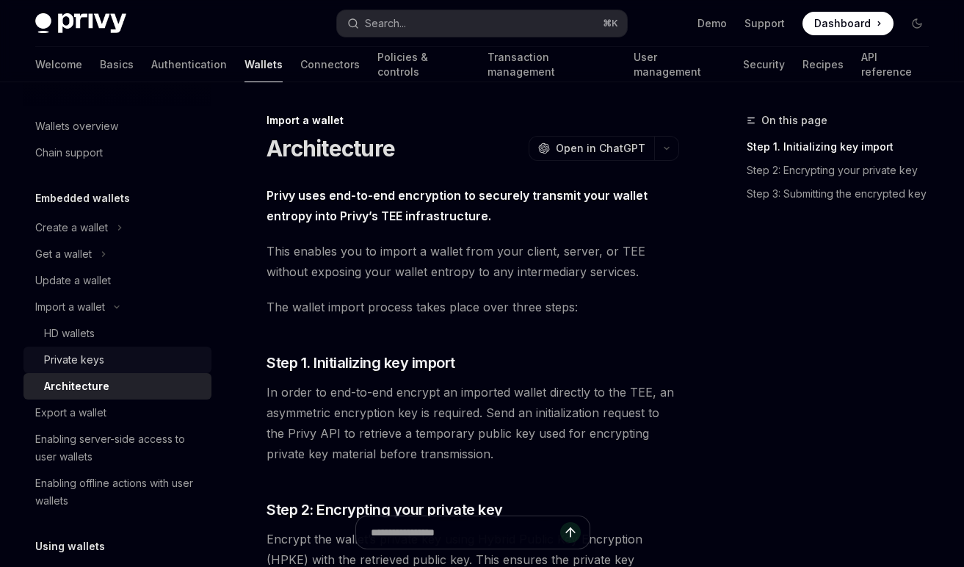
click at [149, 366] on div "Private keys" at bounding box center [123, 360] width 159 height 18
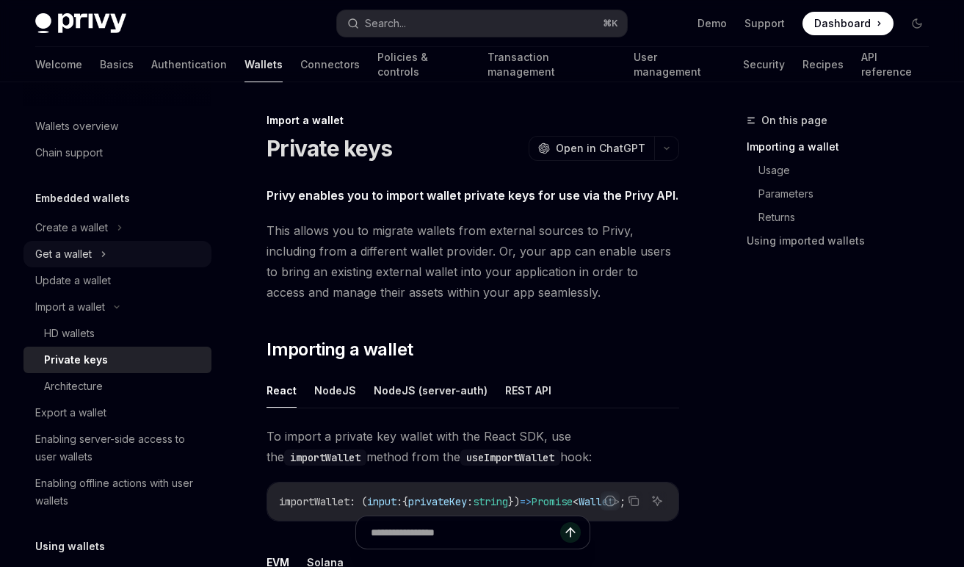
click at [114, 253] on button "Get a wallet" at bounding box center [117, 254] width 188 height 26
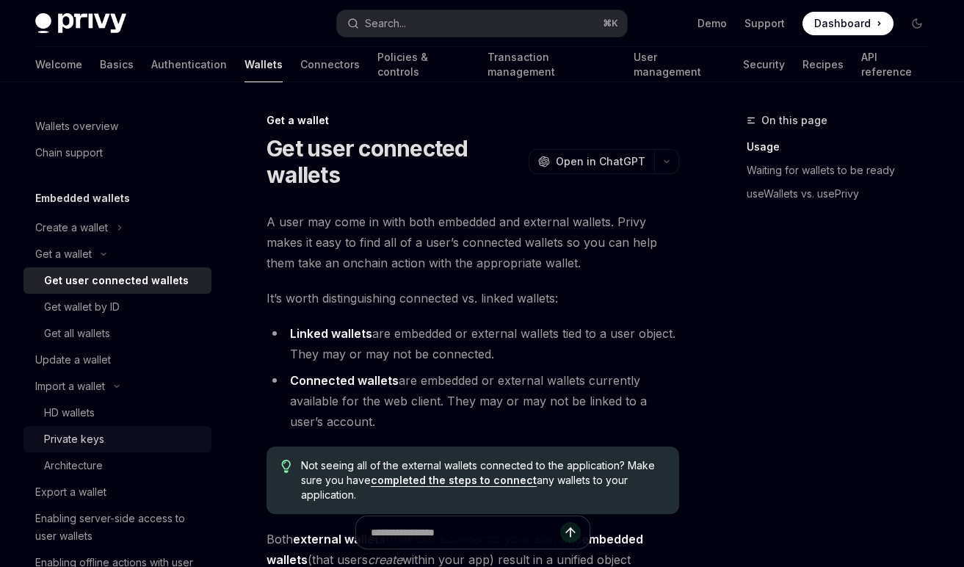
click at [109, 432] on div "Private keys" at bounding box center [123, 439] width 159 height 18
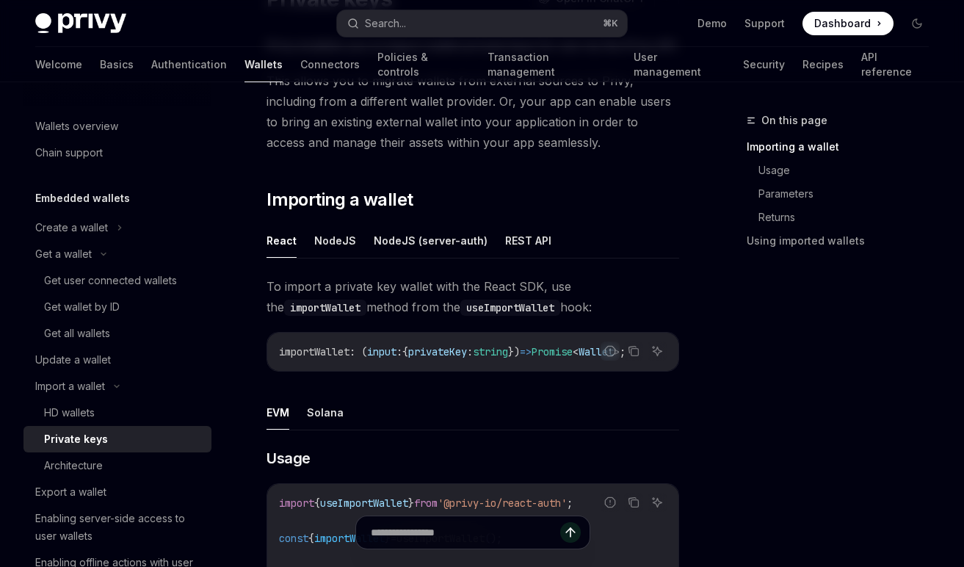
scroll to position [313, 0]
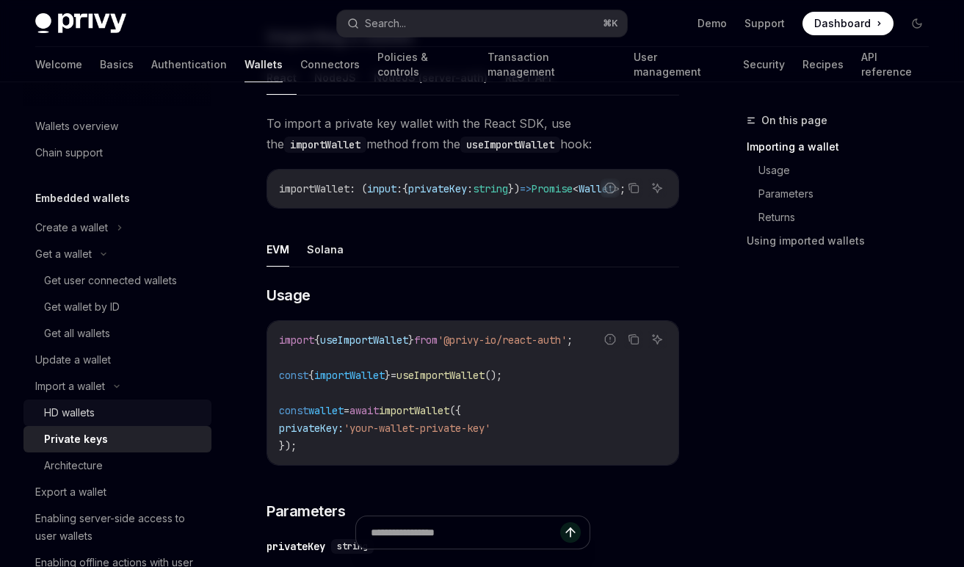
click at [121, 410] on div "HD wallets" at bounding box center [123, 413] width 159 height 18
type textarea "*"
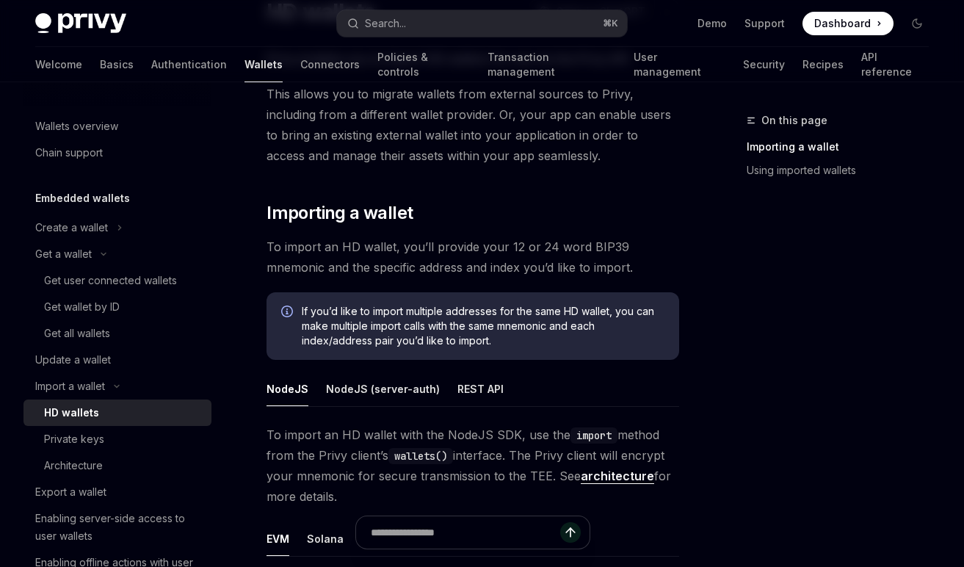
scroll to position [371, 0]
